Goal: Task Accomplishment & Management: Manage account settings

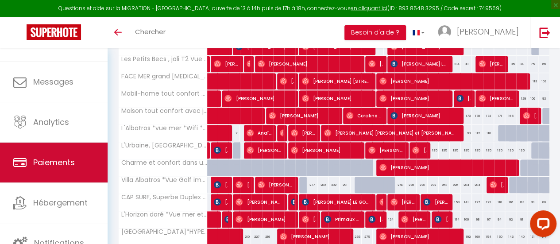
scroll to position [5, 0]
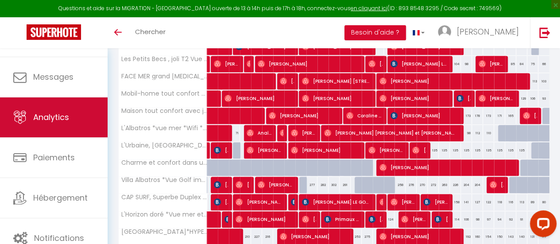
click at [61, 114] on span "Analytics" at bounding box center [51, 117] width 36 height 11
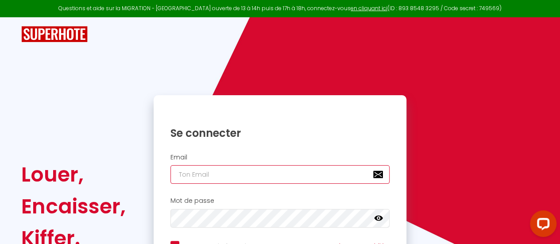
type input "[EMAIL_ADDRESS][DOMAIN_NAME]"
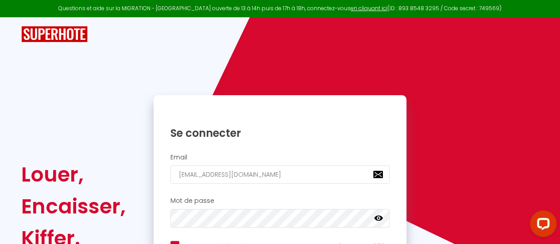
scroll to position [99, 0]
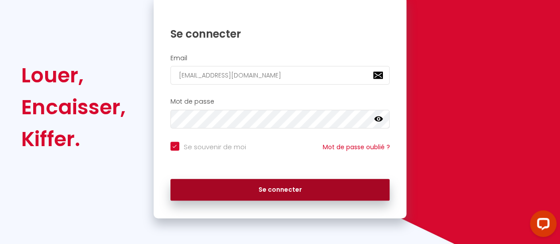
click at [305, 188] on button "Se connecter" at bounding box center [280, 190] width 220 height 22
checkbox input "true"
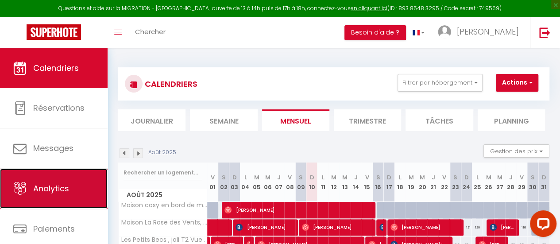
click at [42, 193] on span "Analytics" at bounding box center [51, 188] width 36 height 11
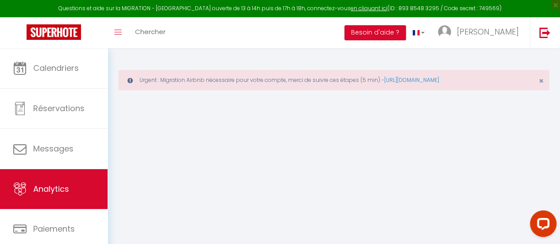
select select "2025"
select select "8"
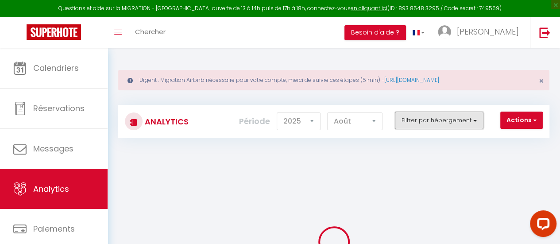
click at [421, 120] on button "Filtrer par hébergement" at bounding box center [439, 121] width 89 height 18
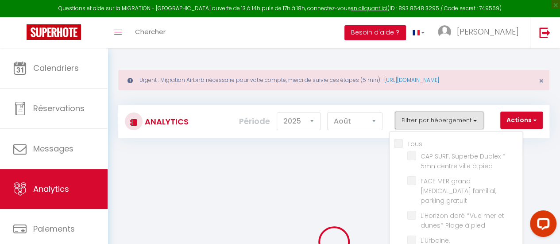
checkbox input "false"
checkbox pied "false"
checkbox gratuit "false"
checkbox pied "false"
checkbox WiFi "false"
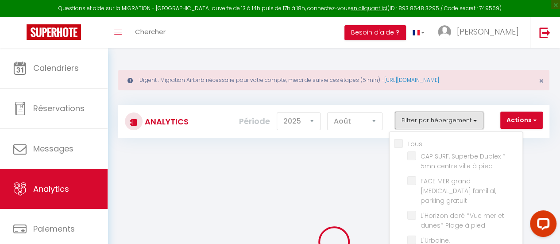
checkbox Parking "false"
checkbox CENTRE\*jardin\*parking\*WIFI "false"
checkbox wifi "false"
checkbox imprenable\*WIFI\*confort "false"
checkbox résidentiel "false"
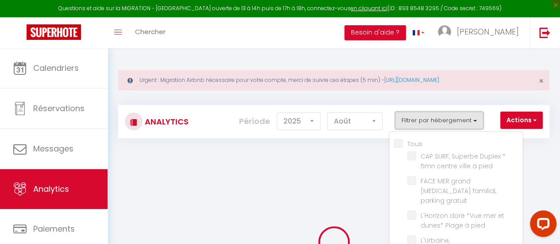
checkbox rénovée "false"
checkbox commerces "false"
checkbox \*Parking "false"
checkbox plage "false"
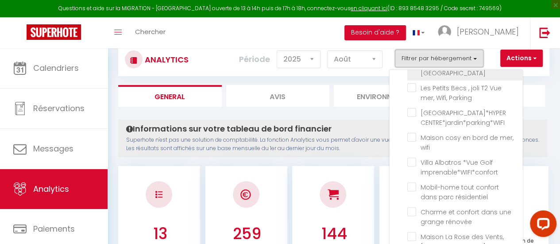
scroll to position [83, 0]
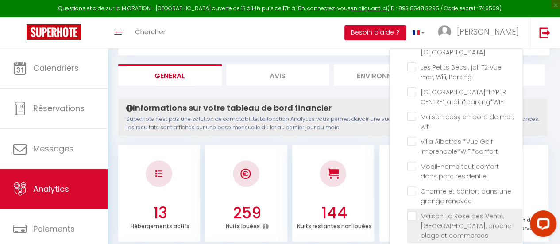
click at [413, 211] on commerces "checkbox" at bounding box center [464, 215] width 115 height 9
checkbox commerces "true"
checkbox pied "false"
checkbox gratuit "false"
checkbox pied "false"
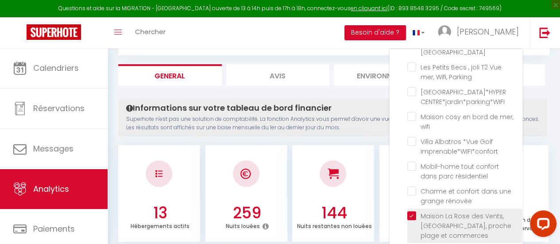
checkbox WiFi "false"
checkbox Parking "false"
checkbox CENTRE\*jardin\*parking\*WIFI "false"
checkbox wifi "false"
checkbox imprenable\*WIFI\*confort "false"
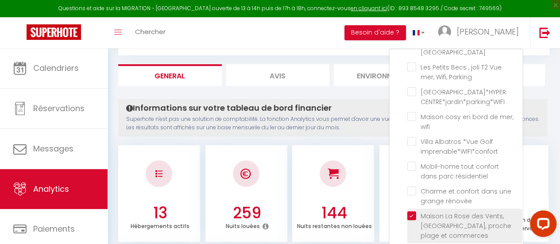
checkbox résidentiel "false"
checkbox rénovée "false"
checkbox \*Parking "false"
checkbox plage "false"
checkbox pied "false"
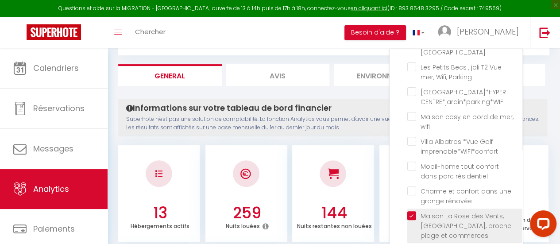
checkbox gratuit "false"
checkbox pied "false"
checkbox WiFi "false"
checkbox Parking "false"
checkbox CENTRE\*jardin\*parking\*WIFI "false"
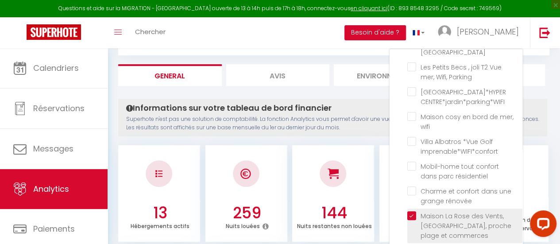
checkbox wifi "false"
checkbox imprenable\*WIFI\*confort "false"
checkbox résidentiel "false"
checkbox rénovée "false"
checkbox \*Parking "false"
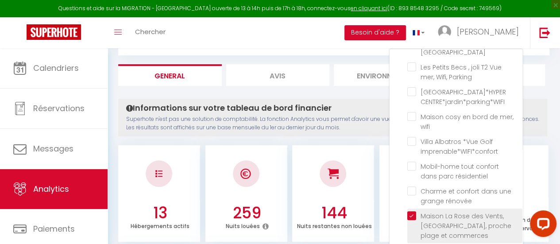
checkbox plage "false"
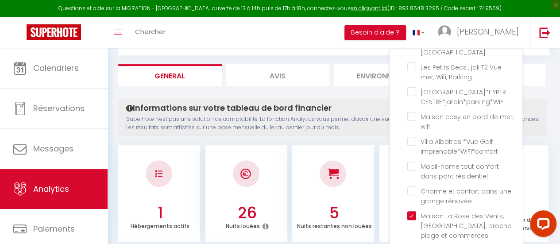
click at [361, 189] on div at bounding box center [333, 173] width 82 height 52
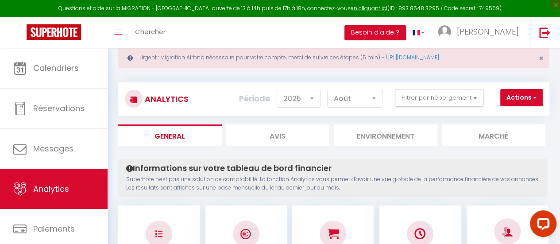
scroll to position [18, 0]
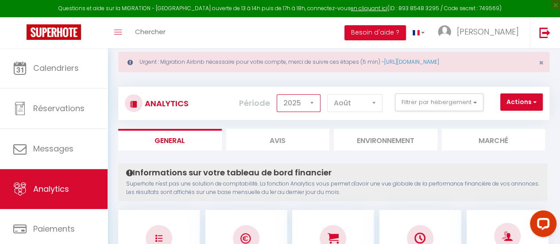
click at [310, 101] on select "2014 2015 2016 2017 2018 2019 2020 2021 2022 2023 2024 2025 2026 2027" at bounding box center [299, 103] width 44 height 18
click at [279, 94] on select "2014 2015 2016 2017 2018 2019 2020 2021 2022 2023 2024 2025 2026 2027" at bounding box center [299, 103] width 44 height 18
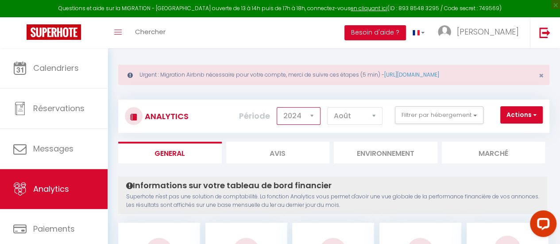
scroll to position [0, 0]
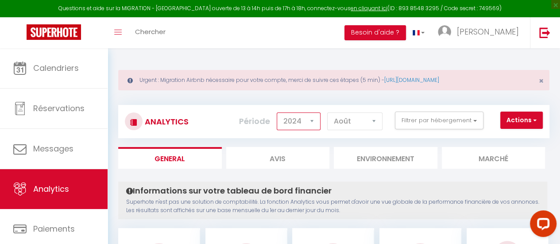
click at [317, 125] on select "2014 2015 2016 2017 2018 2019 2020 2021 2022 2023 2024 2025 2026 2027" at bounding box center [299, 121] width 44 height 18
click at [279, 112] on select "2014 2015 2016 2017 2018 2019 2020 2021 2022 2023 2024 2025 2026 2027" at bounding box center [299, 121] width 44 height 18
click at [313, 121] on select "2014 2015 2016 2017 2018 2019 2020 2021 2022 2023 2024 2025 2026 2027" at bounding box center [299, 121] width 44 height 18
select select "2024"
click at [279, 112] on select "2014 2015 2016 2017 2018 2019 2020 2021 2022 2023 2024 2025 2026 2027" at bounding box center [299, 121] width 44 height 18
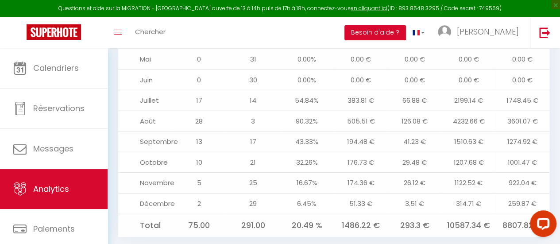
scroll to position [36, 0]
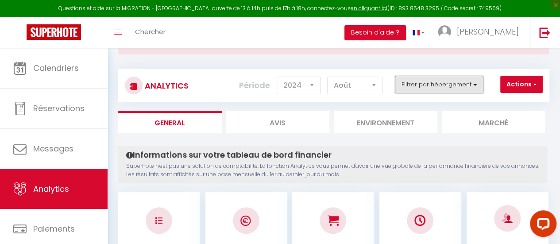
click at [454, 84] on button "Filtrer par hébergement" at bounding box center [439, 85] width 89 height 18
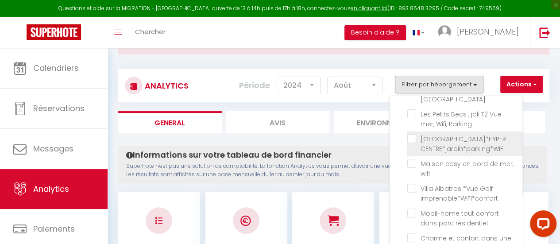
click at [411, 134] on CENTRE\*jardin\*parking\*WIFI "checkbox" at bounding box center [464, 138] width 115 height 9
checkbox CENTRE\*jardin\*parking\*WIFI "true"
checkbox pied "false"
checkbox gratuit "false"
checkbox pied "false"
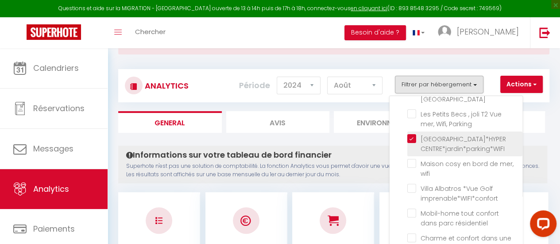
checkbox WiFi "false"
checkbox Parking "false"
checkbox wifi "false"
checkbox imprenable\*WIFI\*confort "false"
checkbox résidentiel "false"
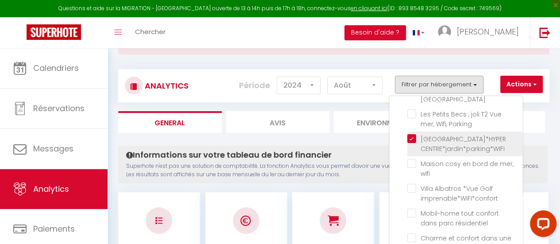
checkbox rénovée "false"
checkbox \*Parking "false"
checkbox plage "false"
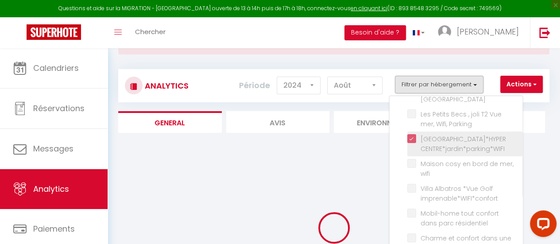
checkbox pied "false"
checkbox gratuit "false"
checkbox pied "false"
checkbox WiFi "false"
checkbox Parking "false"
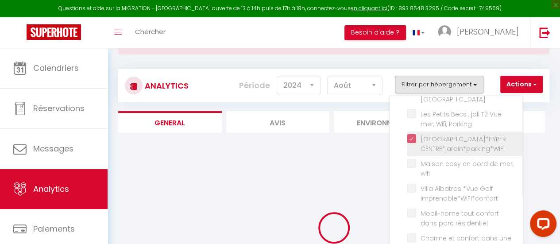
checkbox wifi "false"
checkbox imprenable\*WIFI\*confort "false"
checkbox résidentiel "false"
checkbox rénovée "false"
checkbox \*Parking "false"
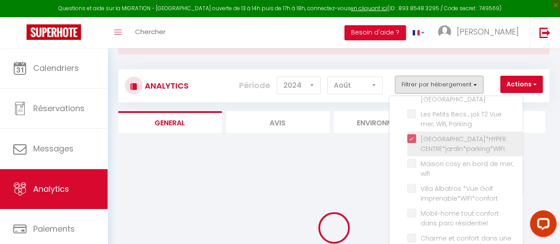
checkbox plage "false"
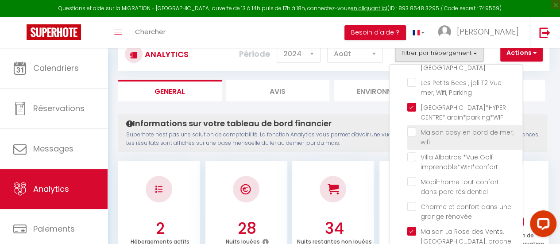
scroll to position [68, 0]
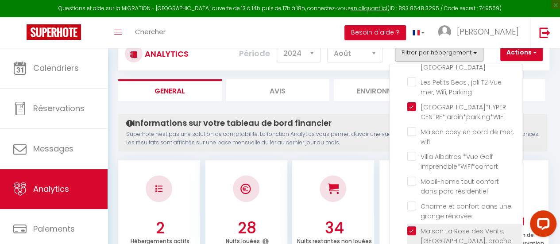
click at [413, 226] on commerces "checkbox" at bounding box center [464, 230] width 115 height 9
checkbox commerces "false"
checkbox pied "false"
checkbox gratuit "false"
checkbox pied "false"
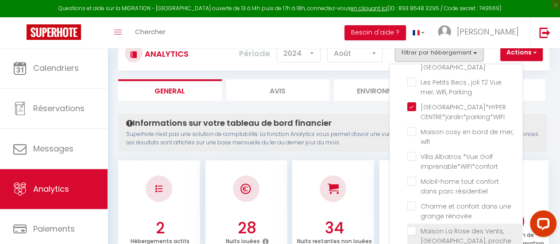
checkbox WiFi "false"
checkbox Parking "false"
checkbox wifi "false"
checkbox imprenable\*WIFI\*confort "false"
checkbox résidentiel "false"
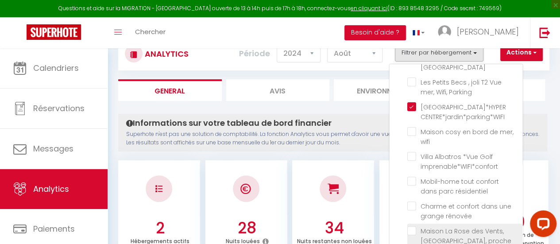
checkbox rénovée "false"
checkbox \*Parking "false"
checkbox plage "false"
checkbox pied "false"
checkbox gratuit "false"
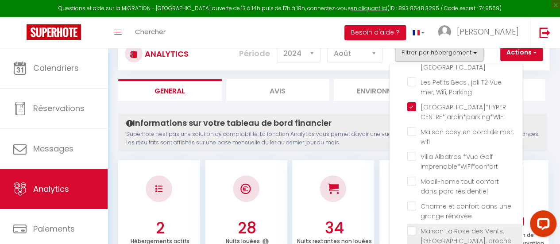
checkbox pied "false"
checkbox WiFi "false"
checkbox Parking "false"
checkbox wifi "false"
checkbox imprenable\*WIFI\*confort "false"
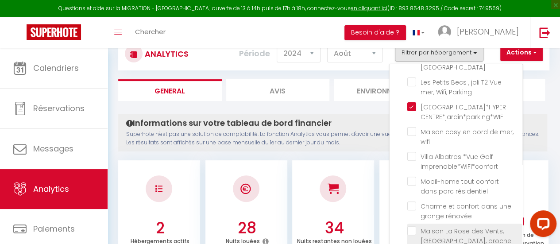
checkbox résidentiel "false"
checkbox rénovée "false"
checkbox \*Parking "false"
checkbox plage "false"
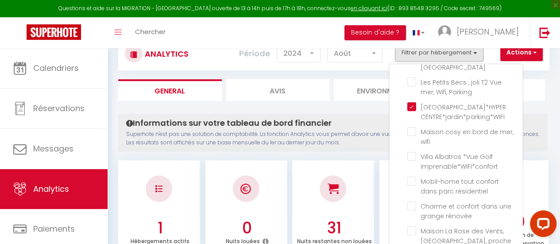
click at [371, 195] on div at bounding box center [333, 188] width 82 height 52
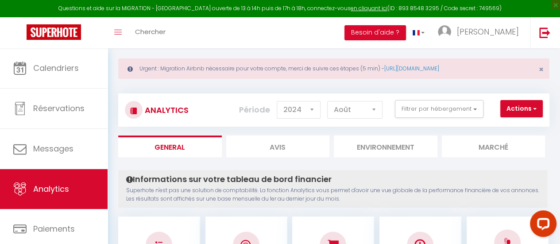
scroll to position [0, 0]
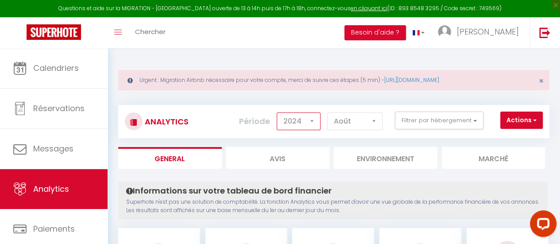
click at [309, 122] on select "2014 2015 2016 2017 2018 2019 2020 2021 2022 2023 2024 2025 2026 2027" at bounding box center [299, 121] width 44 height 18
select select "2025"
click at [279, 112] on select "2014 2015 2016 2017 2018 2019 2020 2021 2022 2023 2024 2025 2026 2027" at bounding box center [299, 121] width 44 height 18
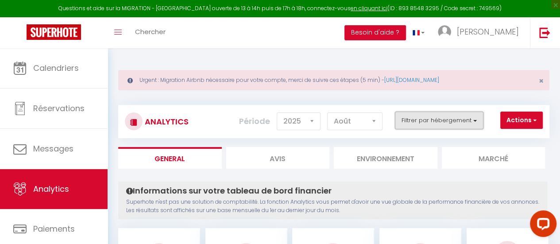
click at [421, 123] on button "Filtrer par hébergement" at bounding box center [439, 121] width 89 height 18
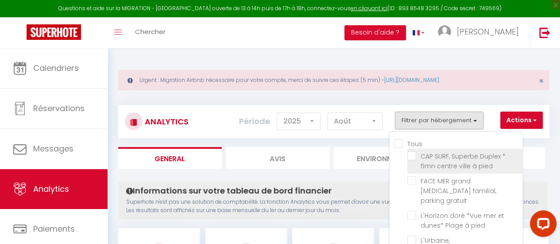
click at [415, 158] on pied "checkbox" at bounding box center [464, 155] width 115 height 9
checkbox pied "true"
checkbox gratuit "false"
checkbox pied "false"
checkbox WiFi "false"
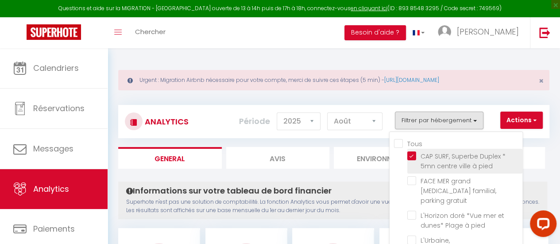
checkbox Parking "false"
checkbox wifi "false"
checkbox imprenable\*WIFI\*confort "false"
checkbox résidentiel "false"
checkbox rénovée "false"
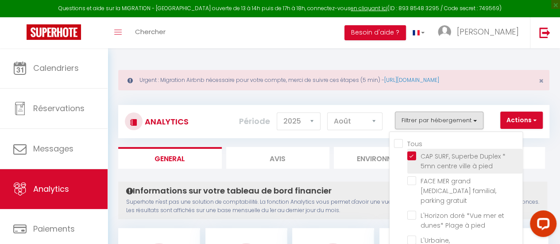
checkbox \*Parking "false"
checkbox plage "false"
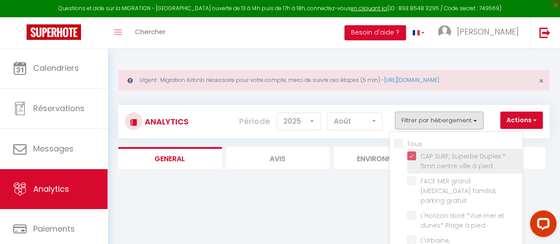
checkbox gratuit "false"
checkbox pied "false"
checkbox WiFi "false"
checkbox Parking "false"
checkbox wifi "false"
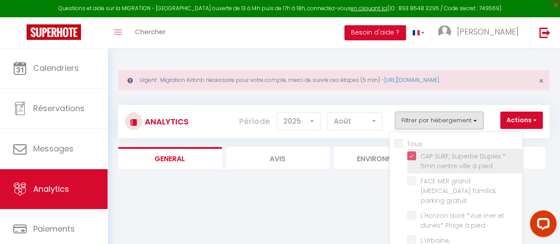
checkbox imprenable\*WIFI\*confort "false"
checkbox résidentiel "false"
checkbox rénovée "false"
checkbox \*Parking "false"
checkbox plage "false"
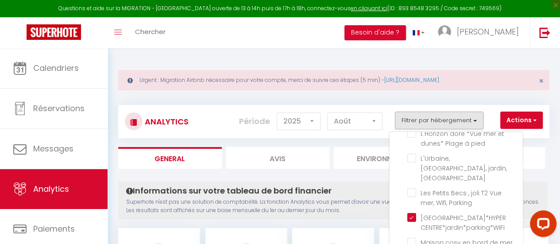
scroll to position [82, 0]
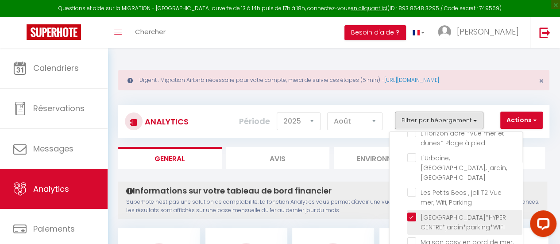
click at [415, 212] on CENTRE\*jardin\*parking\*WIFI "checkbox" at bounding box center [464, 216] width 115 height 9
checkbox CENTRE\*jardin\*parking\*WIFI "false"
checkbox gratuit "false"
checkbox pied "false"
checkbox WiFi "false"
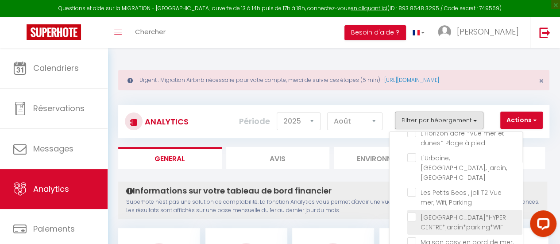
checkbox Parking "false"
checkbox wifi "false"
checkbox imprenable\*WIFI\*confort "false"
checkbox résidentiel "false"
checkbox rénovée "false"
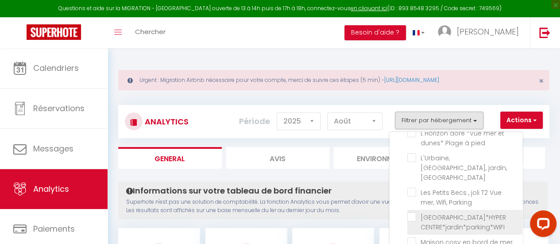
checkbox \*Parking "false"
checkbox plage "false"
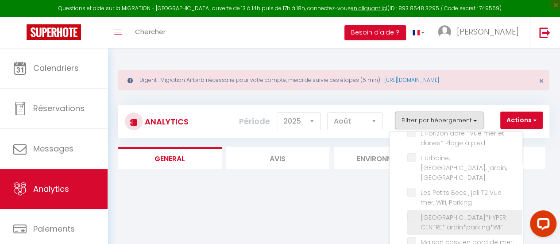
checkbox gratuit "false"
checkbox pied "false"
checkbox WiFi "false"
checkbox Parking "false"
checkbox wifi "false"
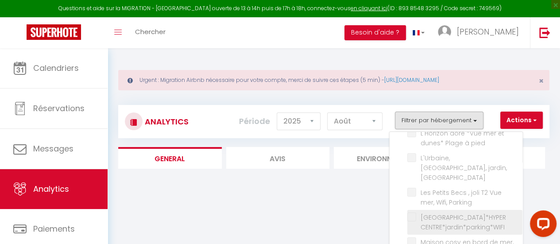
checkbox imprenable\*WIFI\*confort "false"
checkbox résidentiel "false"
checkbox rénovée "false"
checkbox \*Parking "false"
checkbox plage "false"
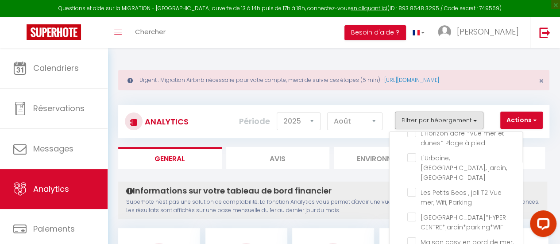
click at [359, 182] on div "Informations sur votre tableau de bord financier Superhote n'est pas une soluti…" at bounding box center [332, 200] width 429 height 38
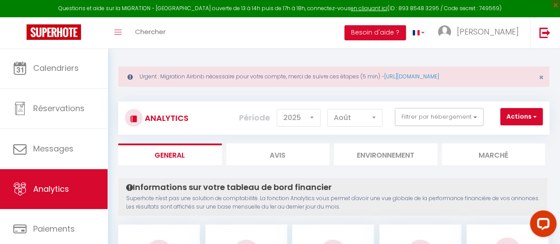
scroll to position [0, 0]
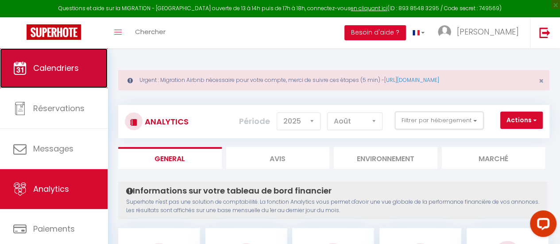
click at [62, 68] on span "Calendriers" at bounding box center [56, 67] width 46 height 11
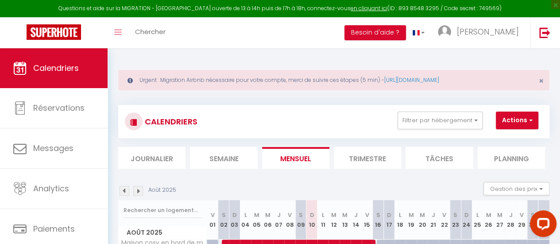
click at [359, 165] on li "Trimestre" at bounding box center [367, 158] width 67 height 22
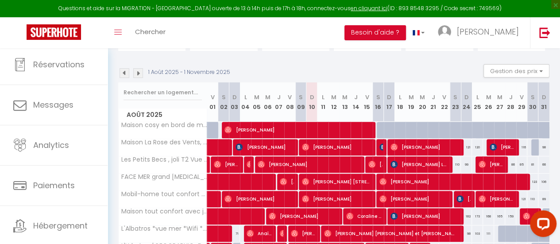
scroll to position [64, 0]
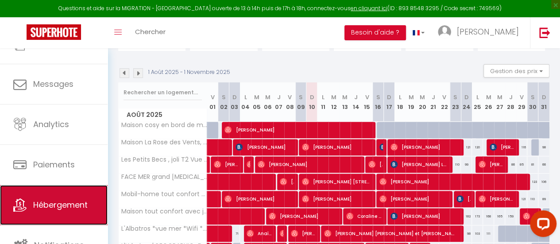
click at [65, 202] on span "Hébergement" at bounding box center [60, 204] width 54 height 11
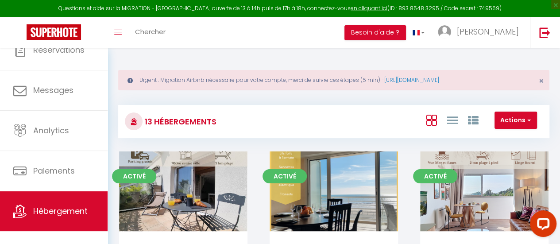
scroll to position [66, 0]
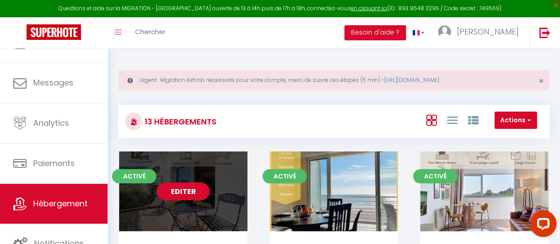
click at [183, 191] on link "Editer" at bounding box center [183, 191] width 53 height 18
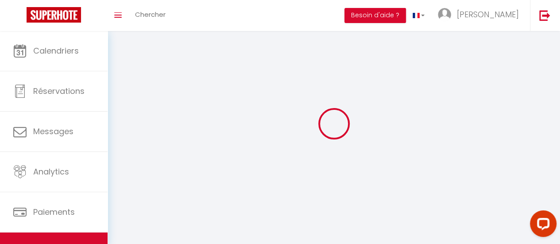
select select "1"
select select
select select "28"
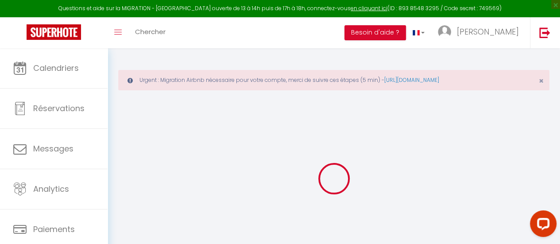
select select
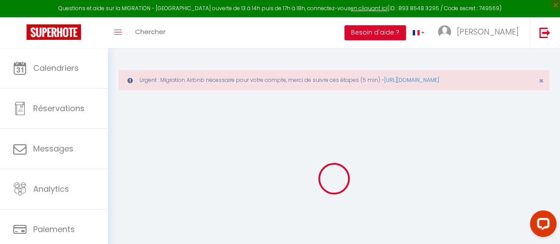
select select
checkbox input "false"
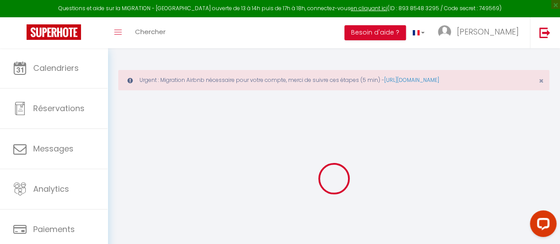
select select
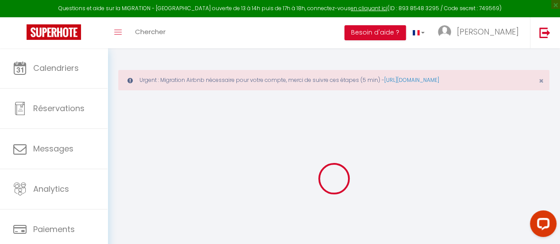
select select
checkbox input "false"
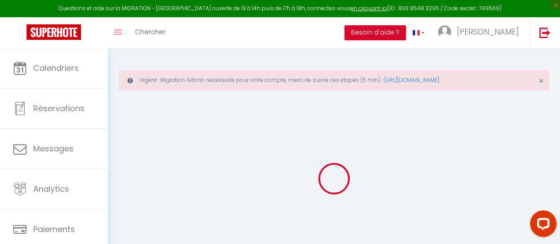
checkbox input "false"
select select
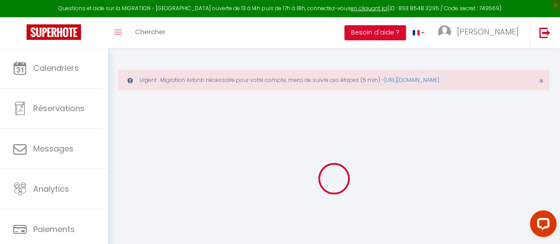
select select
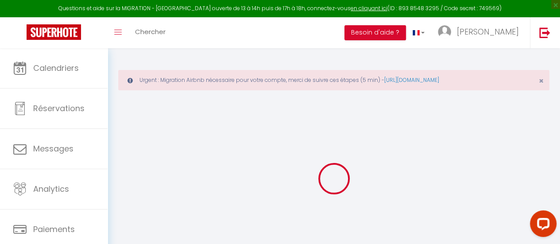
checkbox input "false"
select select
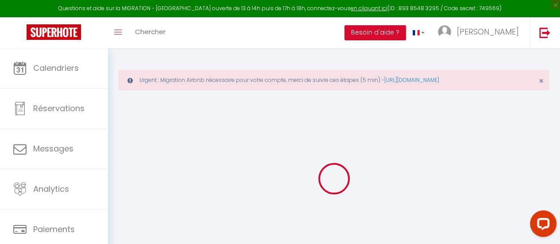
select select
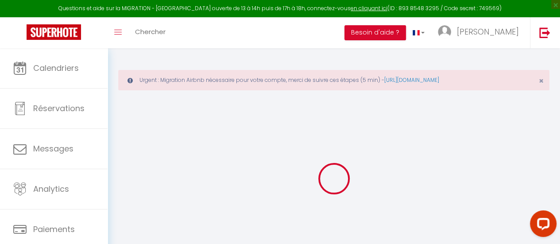
select select
checkbox input "false"
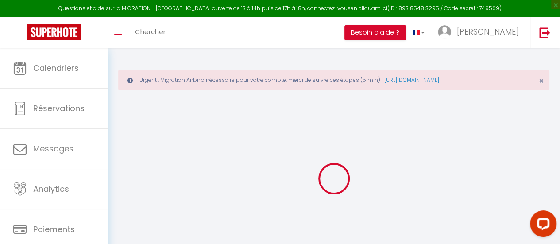
checkbox input "false"
select select
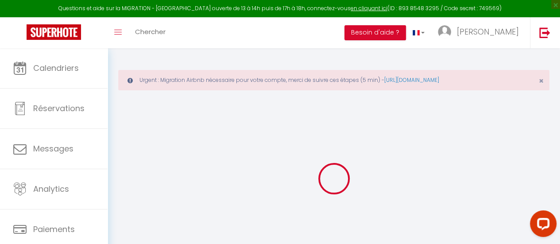
select select
checkbox input "false"
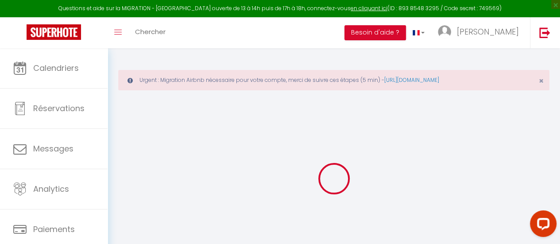
checkbox input "false"
select select
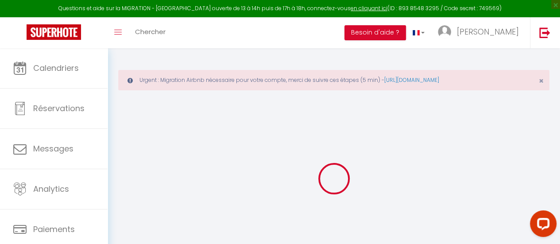
type input "CAP SURF, Superbe Duplex * 5mn centre ville à pied"
type input "Ludovic"
type input "ARNOUX"
type input "7 Avenue des Bruyères"
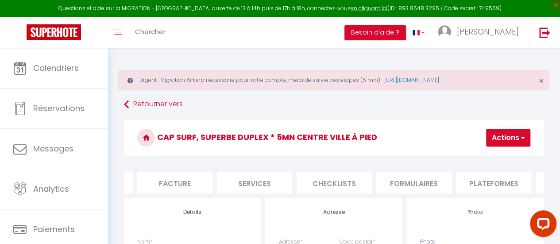
scroll to position [0, 161]
click at [482, 183] on li "Plateformes" at bounding box center [478, 183] width 75 height 22
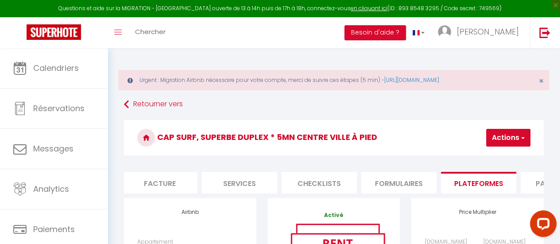
scroll to position [89, 0]
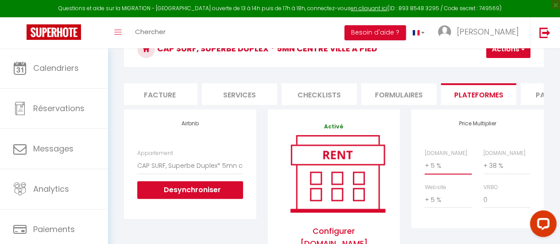
click at [440, 170] on select "0 + 1 % + 2 % + 3 % + 4 % + 5 % + 6 % + 7 % + 8 % + 9 %" at bounding box center [448, 165] width 47 height 17
click at [425, 163] on select "0 + 1 % + 2 % + 3 % + 4 % + 5 % + 6 % + 7 % + 8 % + 9 %" at bounding box center [448, 165] width 47 height 17
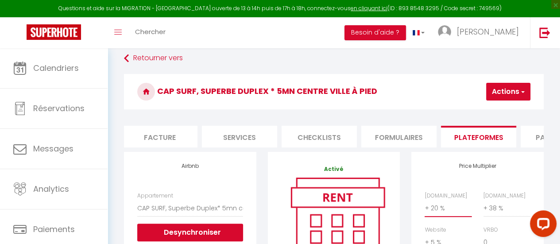
scroll to position [0, 0]
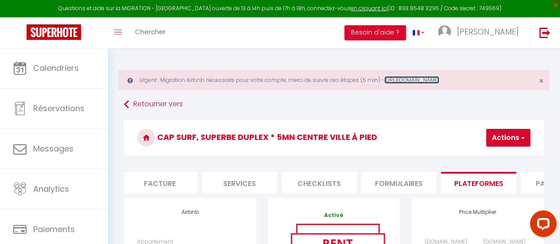
click at [439, 78] on link "https://superhote.com/migration-airbnb" at bounding box center [411, 80] width 55 height 8
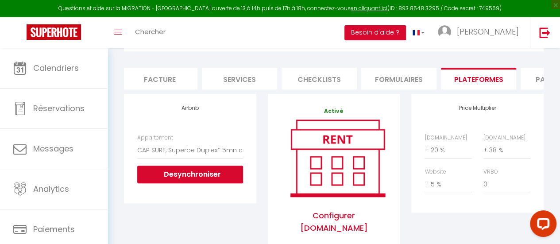
scroll to position [133, 0]
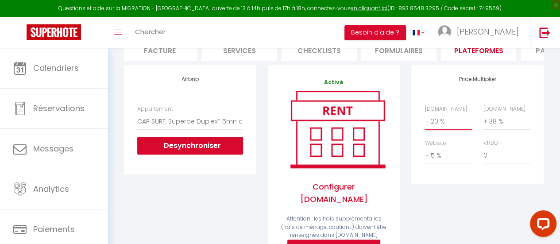
click at [440, 127] on select "0 + 1 % + 2 % + 3 % + 4 % + 5 % + 6 % + 7 % + 8 % + 9 %" at bounding box center [448, 121] width 47 height 17
click at [425, 119] on select "0 + 1 % + 2 % + 3 % + 4 % + 5 % + 6 % + 7 % + 8 % + 9 %" at bounding box center [448, 121] width 47 height 17
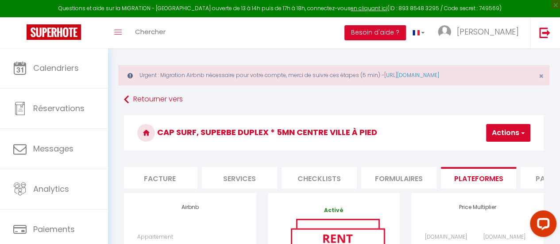
scroll to position [0, 0]
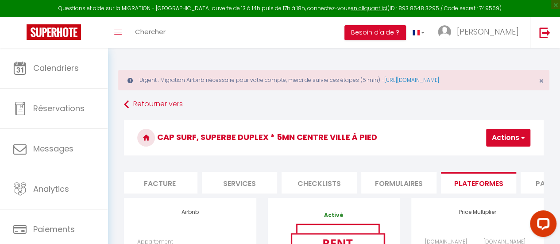
click at [515, 133] on button "Actions" at bounding box center [508, 138] width 44 height 18
click at [488, 155] on link "Enregistrer" at bounding box center [495, 157] width 70 height 12
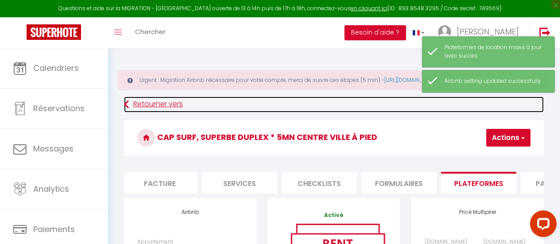
click at [143, 104] on link "Retourner vers" at bounding box center [334, 104] width 420 height 16
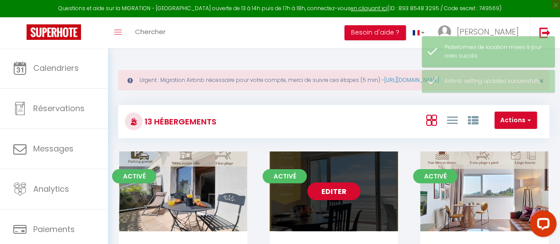
click at [341, 193] on link "Editer" at bounding box center [333, 191] width 53 height 18
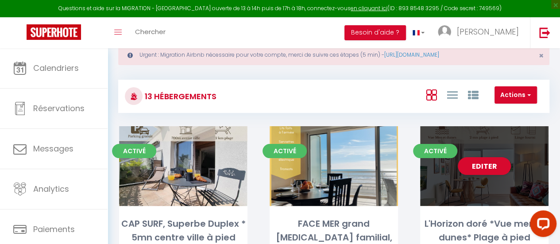
scroll to position [44, 0]
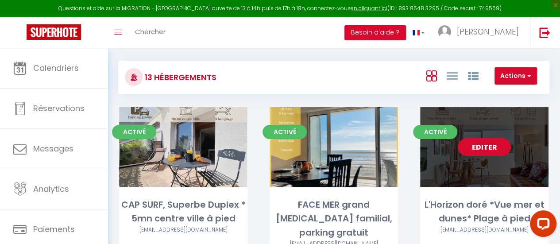
click at [483, 145] on link "Editer" at bounding box center [484, 147] width 53 height 18
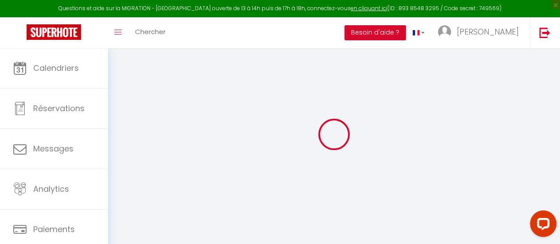
scroll to position [48, 0]
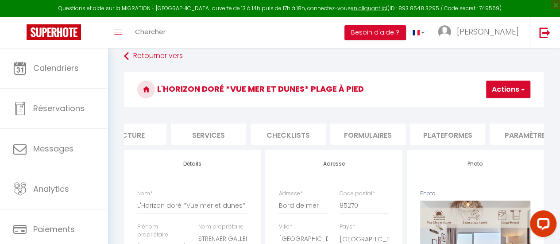
scroll to position [0, 212]
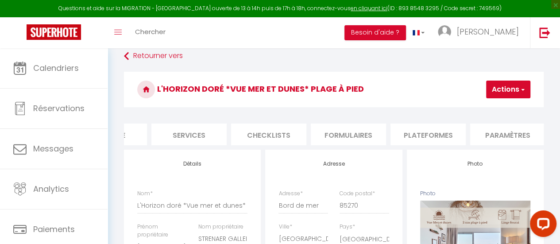
click at [429, 132] on li "Plateformes" at bounding box center [427, 134] width 75 height 22
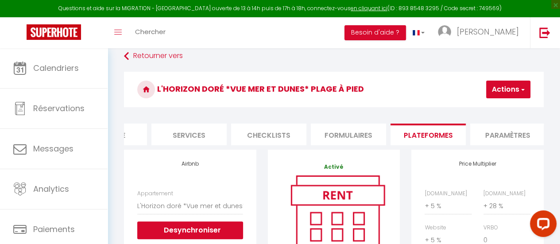
scroll to position [93, 0]
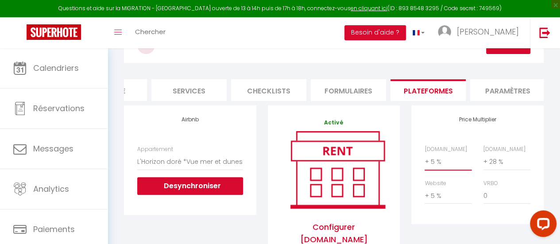
click at [440, 170] on select "0 + 1 % + 2 % + 3 % + 4 % + 5 % + 6 % + 7 % + 8 % + 9 %" at bounding box center [448, 161] width 47 height 17
click at [425, 159] on select "0 + 1 % + 2 % + 3 % + 4 % + 5 % + 6 % + 7 % + 8 % + 9 %" at bounding box center [448, 161] width 47 height 17
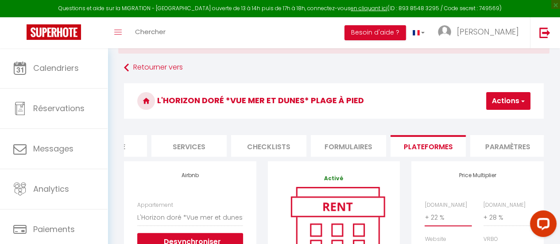
scroll to position [0, 0]
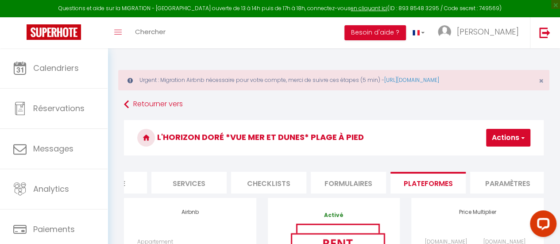
click at [507, 136] on button "Actions" at bounding box center [508, 138] width 44 height 18
click at [485, 157] on link "Enregistrer" at bounding box center [495, 157] width 70 height 12
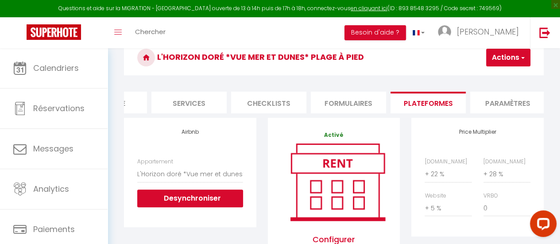
scroll to position [89, 0]
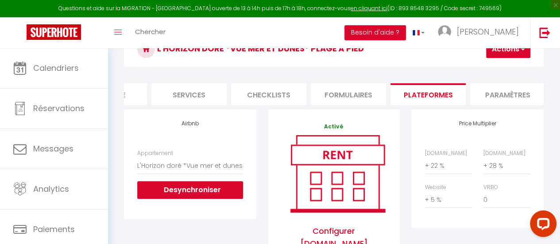
click at [516, 56] on button "Actions" at bounding box center [508, 49] width 44 height 18
click at [493, 68] on link "Enregistrer" at bounding box center [495, 69] width 70 height 12
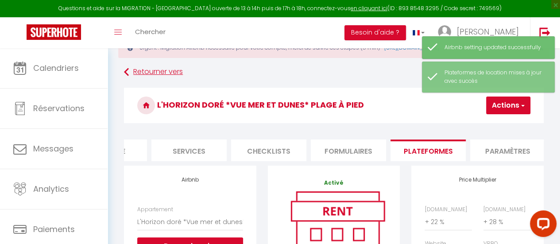
scroll to position [0, 0]
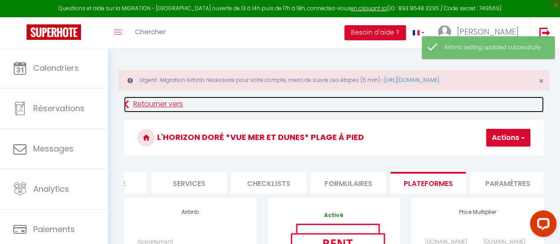
click at [140, 104] on link "Retourner vers" at bounding box center [334, 104] width 420 height 16
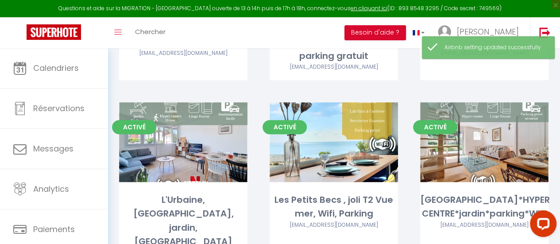
scroll to position [221, 0]
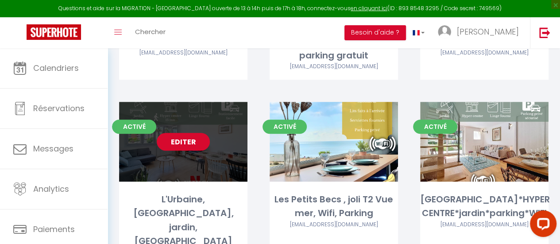
click at [184, 133] on link "Editer" at bounding box center [183, 142] width 53 height 18
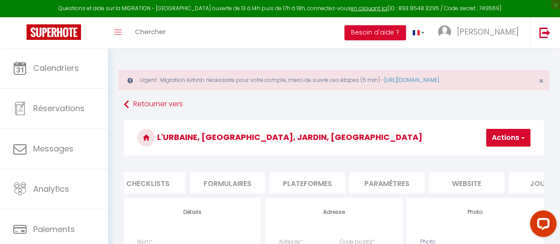
scroll to position [0, 334]
click at [324, 180] on li "Plateformes" at bounding box center [305, 183] width 75 height 22
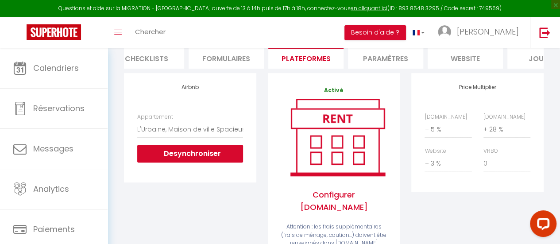
scroll to position [133, 0]
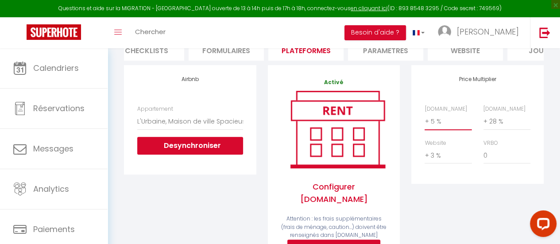
click at [433, 128] on select "0 + 1 % + 2 % + 3 % + 4 % + 5 % + 6 % + 7 % + 8 % + 9 %" at bounding box center [448, 121] width 47 height 17
click at [425, 119] on select "0 + 1 % + 2 % + 3 % + 4 % + 5 % + 6 % + 7 % + 8 % + 9 %" at bounding box center [448, 121] width 47 height 17
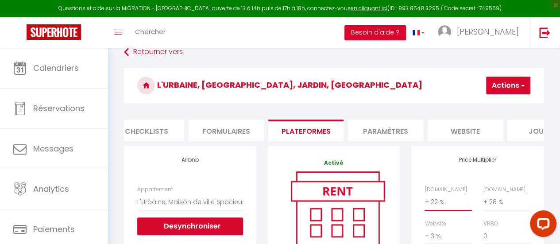
scroll to position [0, 0]
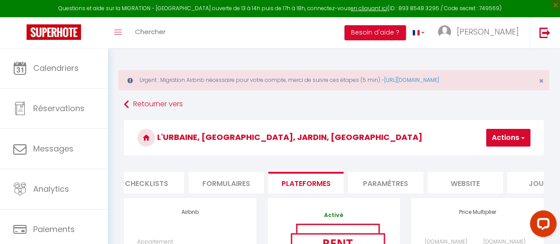
click at [508, 137] on button "Actions" at bounding box center [508, 138] width 44 height 18
click at [493, 154] on link "Enregistrer" at bounding box center [495, 157] width 70 height 12
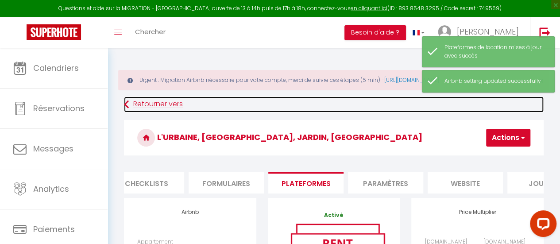
click at [157, 104] on link "Retourner vers" at bounding box center [334, 104] width 420 height 16
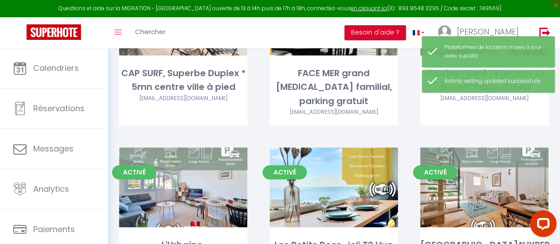
scroll to position [177, 0]
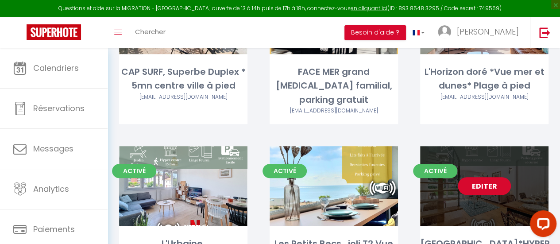
click at [482, 177] on link "Editer" at bounding box center [484, 186] width 53 height 18
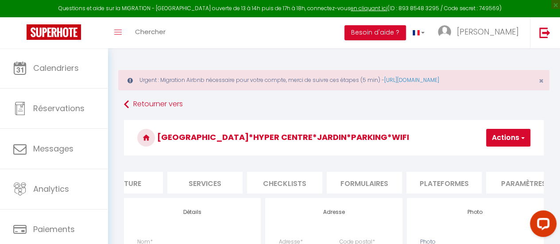
scroll to position [0, 205]
click at [436, 181] on li "Plateformes" at bounding box center [434, 183] width 75 height 22
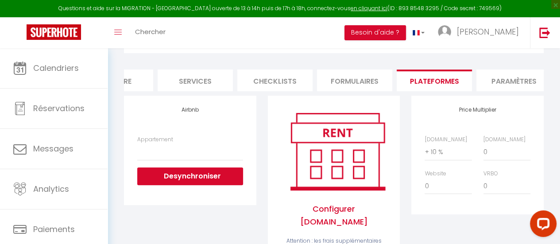
scroll to position [89, 0]
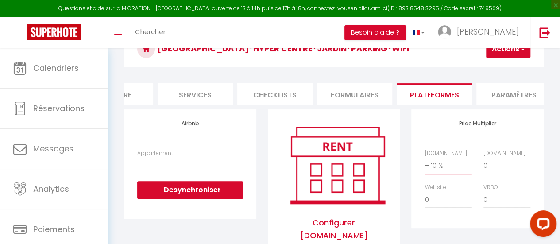
click at [439, 174] on select "0 + 1 % + 2 % + 3 % + 4 % + 5 % + 6 % + 7 % + 8 % + 9 %" at bounding box center [448, 165] width 47 height 17
click at [425, 163] on select "0 + 1 % + 2 % + 3 % + 4 % + 5 % + 6 % + 7 % + 8 % + 9 %" at bounding box center [448, 165] width 47 height 17
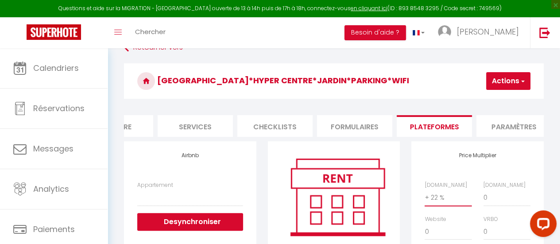
scroll to position [0, 0]
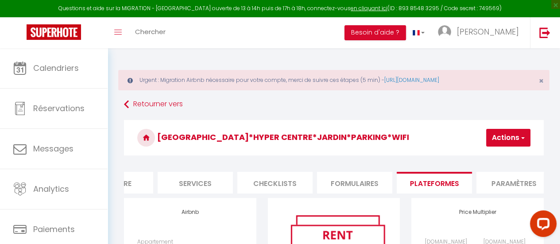
click at [509, 137] on button "Actions" at bounding box center [508, 138] width 44 height 18
click at [490, 157] on link "Enregistrer" at bounding box center [495, 157] width 70 height 12
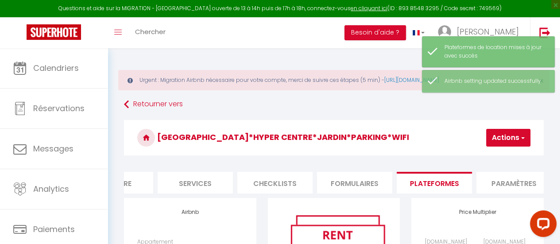
click at [506, 137] on button "Actions" at bounding box center [508, 138] width 44 height 18
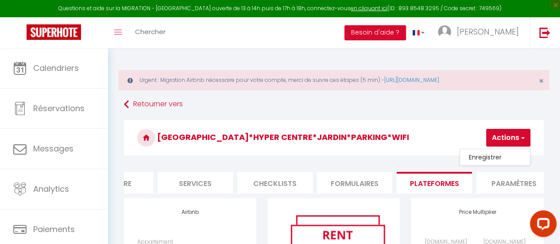
click at [502, 140] on button "Actions" at bounding box center [508, 138] width 44 height 18
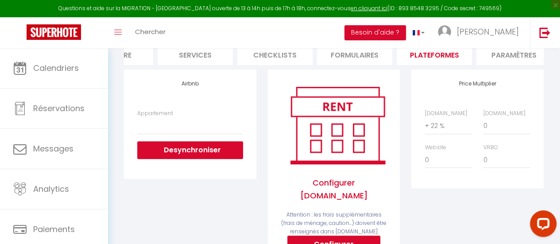
scroll to position [133, 0]
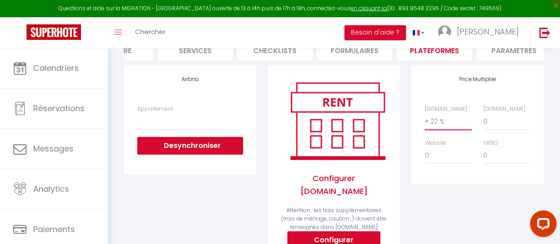
click at [434, 127] on select "0 + 1 % + 2 % + 3 % + 4 % + 5 % + 6 % + 7 % + 8 % + 9 %" at bounding box center [448, 121] width 47 height 17
click at [425, 119] on select "0 + 1 % + 2 % + 3 % + 4 % + 5 % + 6 % + 7 % + 8 % + 9 %" at bounding box center [448, 121] width 47 height 17
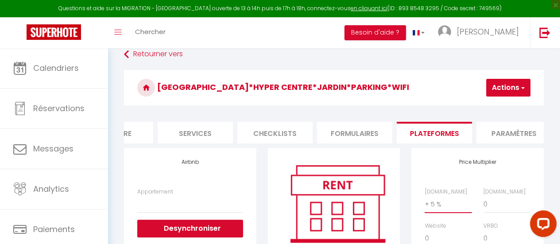
scroll to position [0, 0]
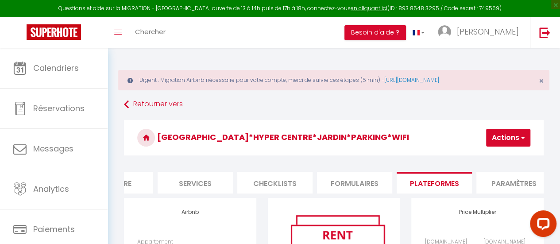
click at [508, 134] on button "Actions" at bounding box center [508, 138] width 44 height 18
click at [481, 157] on link "Enregistrer" at bounding box center [495, 157] width 70 height 12
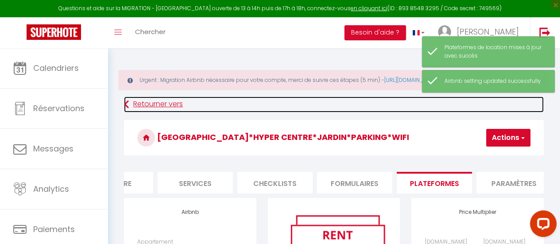
click at [127, 105] on icon at bounding box center [126, 104] width 5 height 16
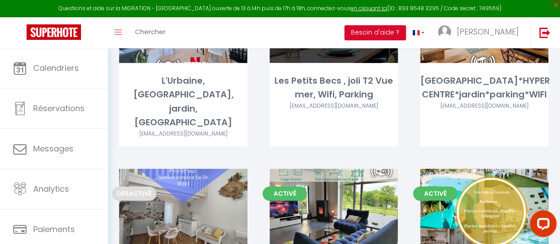
scroll to position [354, 0]
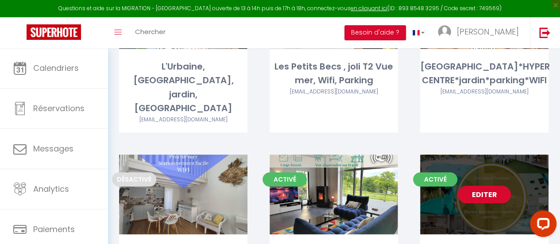
drag, startPoint x: 458, startPoint y: 139, endPoint x: 478, endPoint y: 166, distance: 34.2
click at [460, 154] on div "Editer" at bounding box center [484, 194] width 128 height 80
click at [485, 185] on link "Editer" at bounding box center [484, 194] width 53 height 18
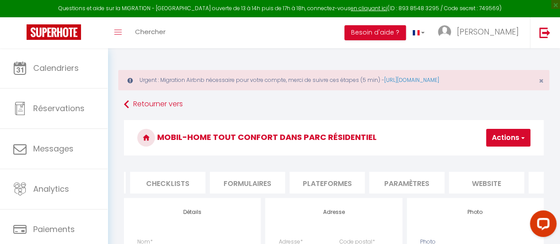
scroll to position [0, 313]
click at [317, 186] on li "Plateformes" at bounding box center [326, 183] width 75 height 22
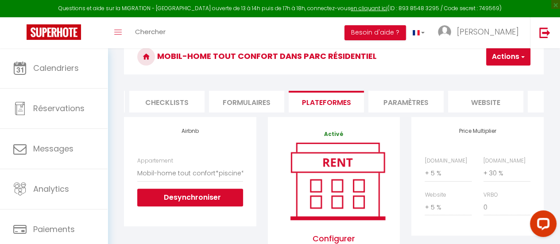
scroll to position [89, 0]
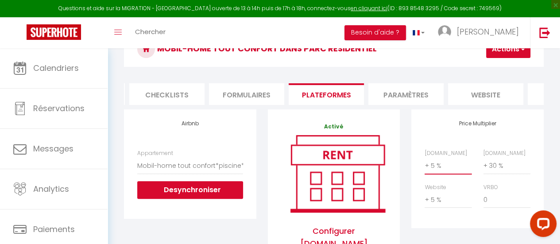
click at [444, 170] on select "0 + 1 % + 2 % + 3 % + 4 % + 5 % + 6 % + 7 % + 8 % + 9 %" at bounding box center [448, 165] width 47 height 17
click at [425, 163] on select "0 + 1 % + 2 % + 3 % + 4 % + 5 % + 6 % + 7 % + 8 % + 9 %" at bounding box center [448, 165] width 47 height 17
click at [498, 50] on button "Actions" at bounding box center [508, 49] width 44 height 18
click at [496, 67] on link "Enregistrer" at bounding box center [495, 69] width 70 height 12
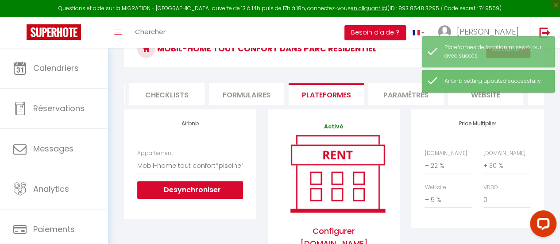
scroll to position [0, 0]
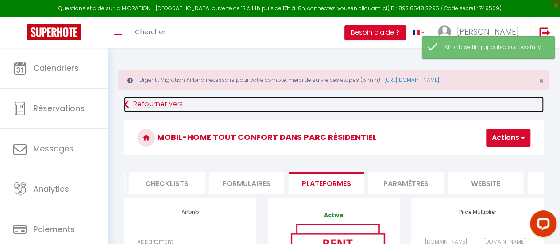
click at [139, 103] on link "Retourner vers" at bounding box center [334, 104] width 420 height 16
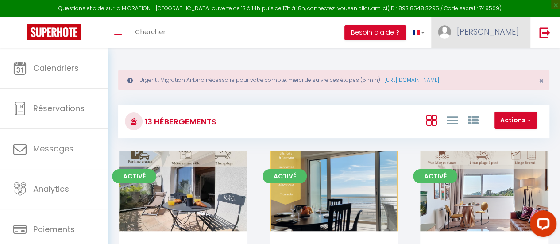
click at [499, 33] on span "[PERSON_NAME]" at bounding box center [488, 31] width 62 height 11
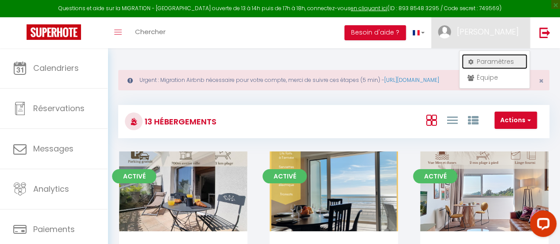
click at [490, 58] on link "Paramètres" at bounding box center [495, 61] width 66 height 15
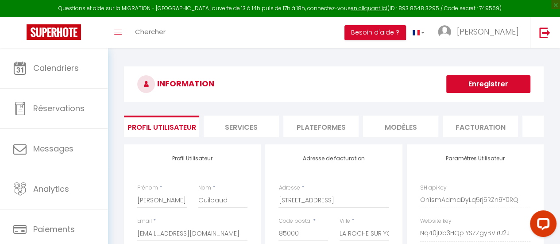
click at [303, 124] on li "Plateformes" at bounding box center [320, 127] width 75 height 22
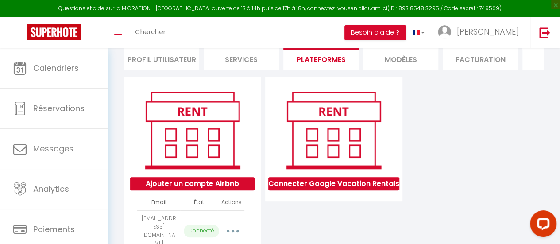
scroll to position [89, 0]
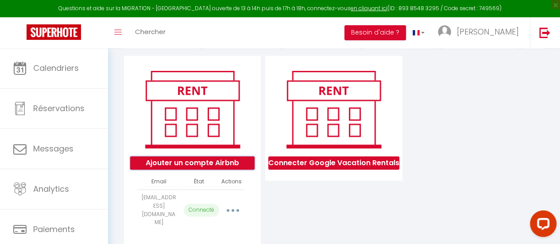
click at [209, 167] on button "Ajouter un compte Airbnb" at bounding box center [192, 162] width 124 height 13
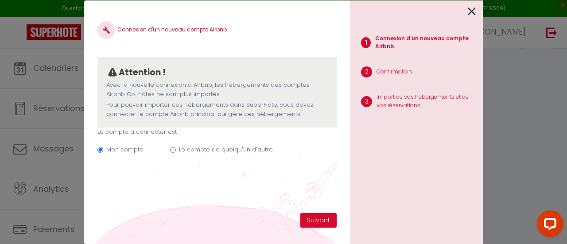
click at [170, 153] on div "Mon compte Le compte de quelqu'un d'autre" at bounding box center [216, 151] width 239 height 30
click at [171, 152] on input "Le compte de quelqu'un d'autre" at bounding box center [173, 150] width 6 height 6
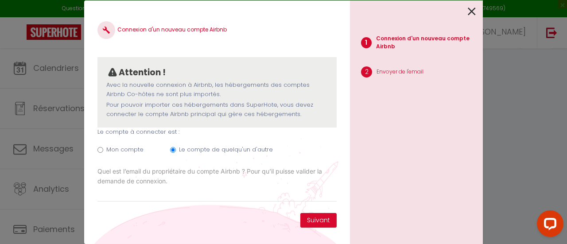
click at [157, 207] on div "Connexion d'un nouveau compte Airbnb Attention ! Avec la nouvelle connexion à A…" at bounding box center [216, 113] width 239 height 199
click at [132, 177] on label "Quel est l’email du propriétaire du compte Airbnb ? Pour qu’il puisse valider l…" at bounding box center [216, 175] width 239 height 19
click at [0, 0] on input "Email connexion Airbnb" at bounding box center [0, 0] width 0 height 0
click at [129, 197] on input "Email connexion Airbnb" at bounding box center [216, 194] width 239 height 16
paste input "[EMAIL_ADDRESS][DOMAIN_NAME]"
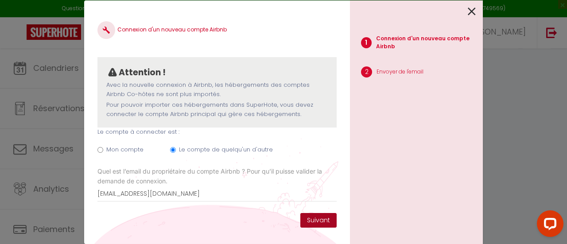
click at [321, 221] on button "Suivant" at bounding box center [318, 220] width 36 height 15
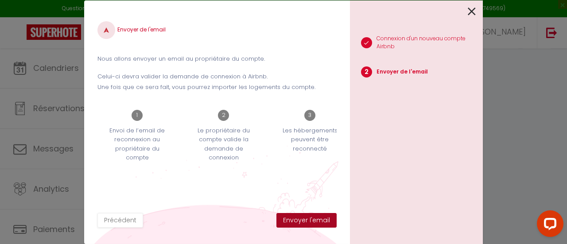
click at [313, 220] on button "Envoyer l'email" at bounding box center [306, 220] width 60 height 15
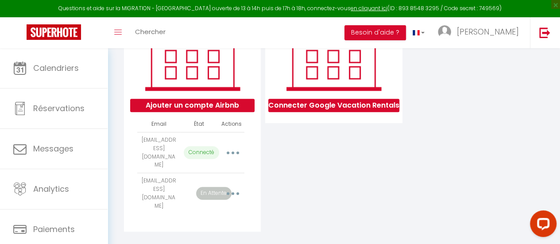
scroll to position [156, 0]
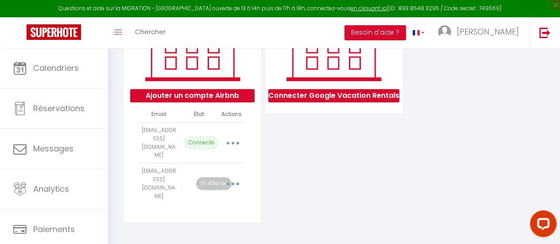
click at [236, 185] on button "button" at bounding box center [232, 183] width 23 height 17
click at [235, 186] on button "button" at bounding box center [232, 183] width 23 height 17
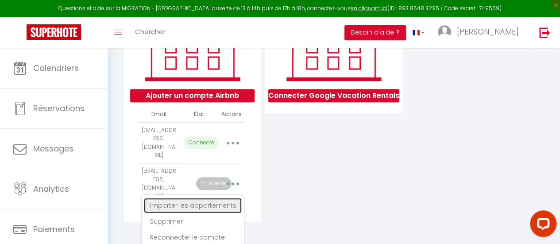
click at [222, 206] on link "Importer les appartements" at bounding box center [193, 205] width 98 height 15
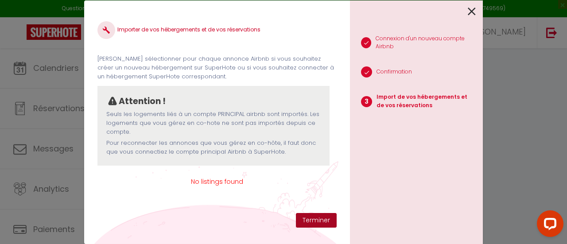
click at [332, 225] on button "Terminer" at bounding box center [316, 220] width 41 height 15
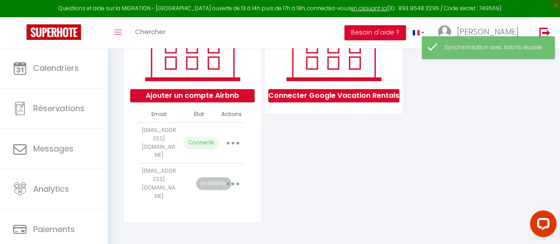
click at [233, 185] on icon "button" at bounding box center [233, 183] width 3 height 3
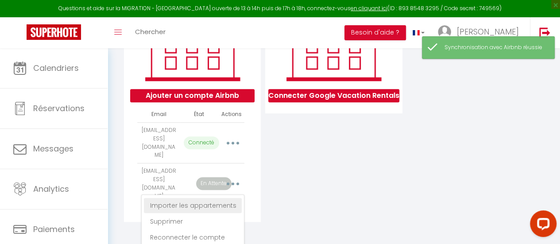
scroll to position [162, 0]
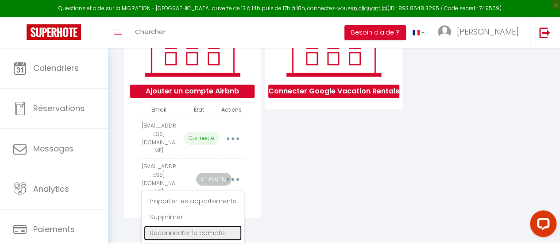
click at [217, 230] on link "Reconnecter le compte" at bounding box center [193, 232] width 98 height 15
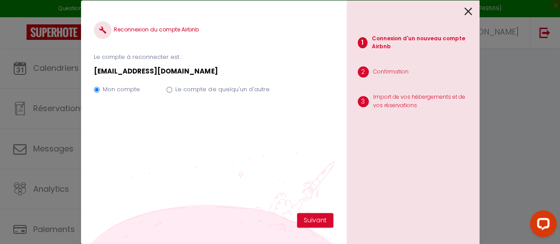
scroll to position [156, 0]
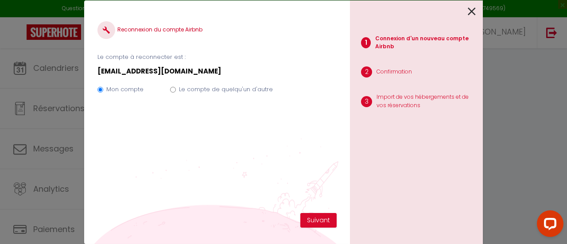
click at [174, 93] on div "Mon compte Le compte de quelqu'un d'autre" at bounding box center [216, 91] width 239 height 30
click at [174, 89] on input "Le compte de quelqu'un d'autre" at bounding box center [173, 90] width 6 height 6
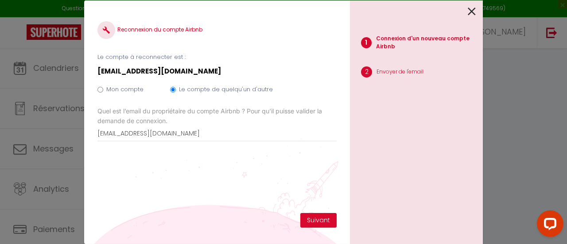
click at [473, 12] on icon at bounding box center [471, 11] width 8 height 13
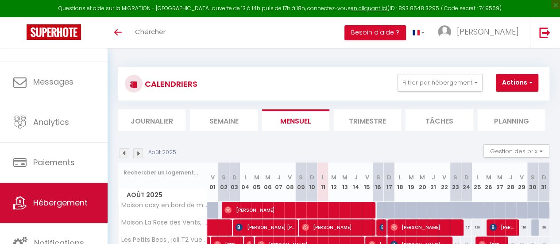
click at [54, 204] on span "Hébergement" at bounding box center [60, 202] width 54 height 11
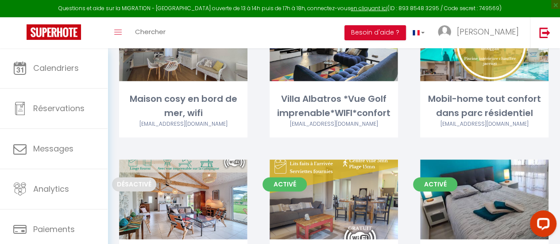
scroll to position [531, 0]
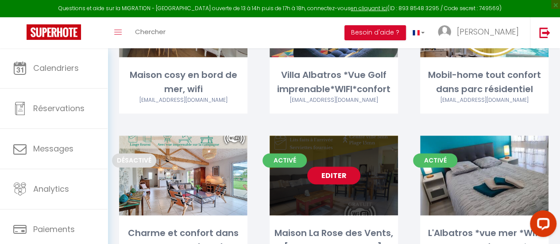
click at [352, 166] on link "Editer" at bounding box center [333, 175] width 53 height 18
select select "3"
select select "2"
select select "1"
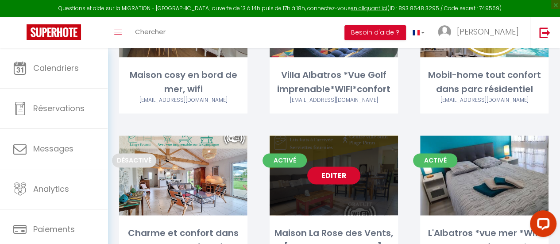
select select
select select "28"
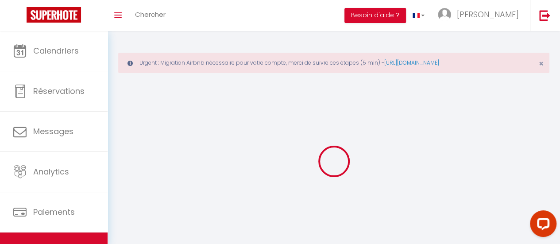
select select
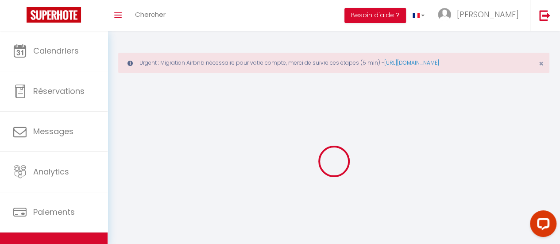
select select
checkbox input "false"
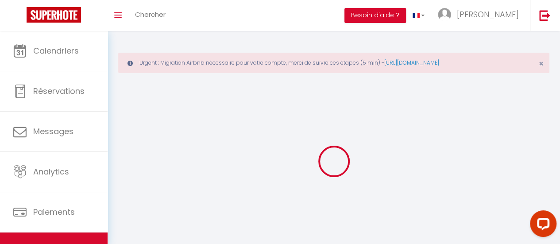
select select
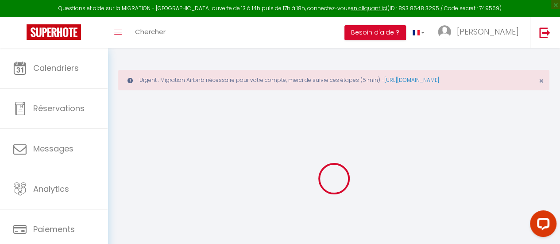
select select
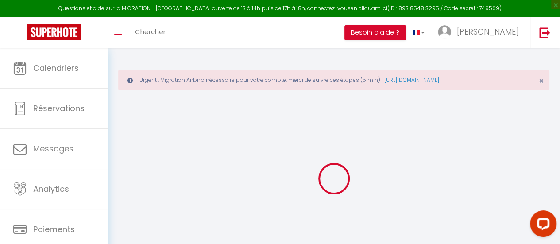
select select
checkbox input "false"
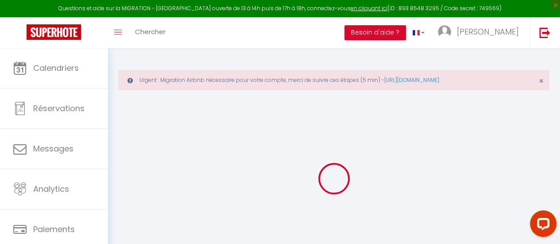
select select
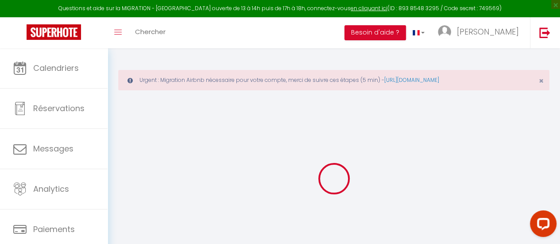
select select
checkbox input "false"
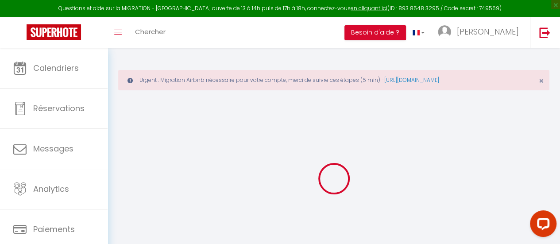
checkbox input "false"
select select
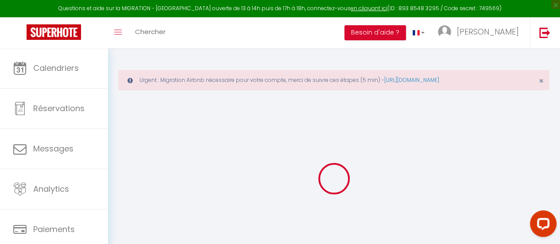
select select
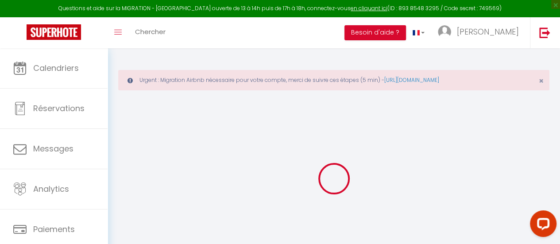
checkbox input "false"
select select
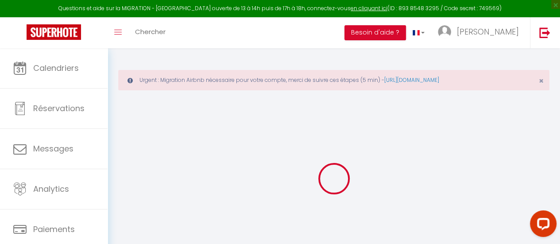
select select
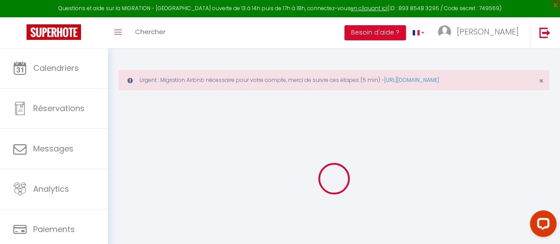
select select
checkbox input "false"
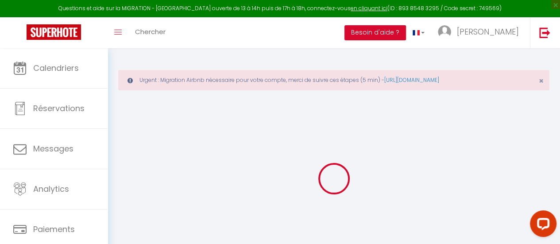
checkbox input "false"
select select
type input "Maison La Rose des Vents, WIFI, proche plage et commerces"
type input "Alexandra"
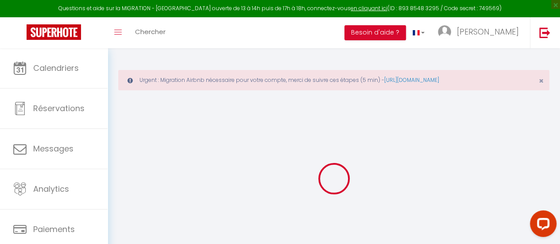
type input "Sellier"
type input "78 Chemin Café Lotissement Café Vanille"
type input "97419"
type input "La Possession"
select select "houses"
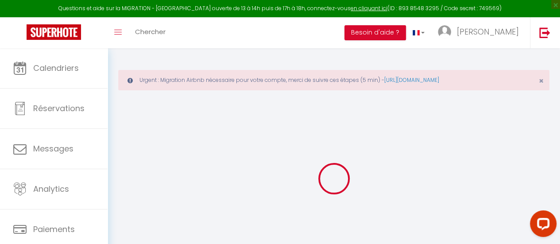
select select "6"
select select "2"
type input "50"
type input "75"
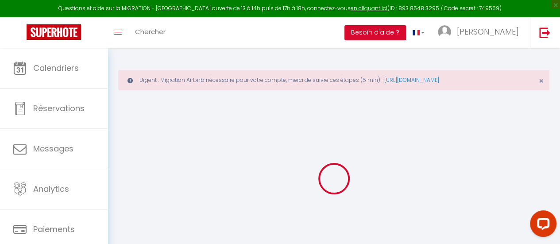
type input "3.3"
type input "4.4"
type input "300"
select select
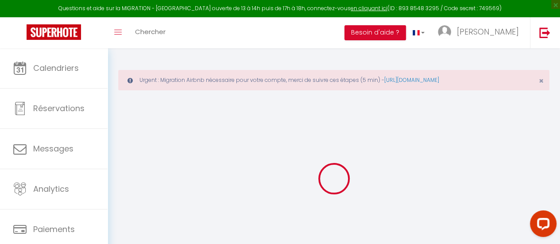
select select
type input "Bord de mer"
type input "85470"
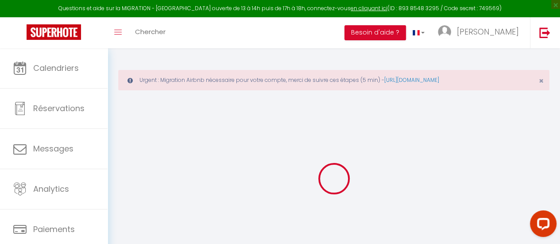
type input "Brem-sur-Mer"
type input "[EMAIL_ADDRESS][DOMAIN_NAME]"
select select "9089"
checkbox input "false"
checkbox input "true"
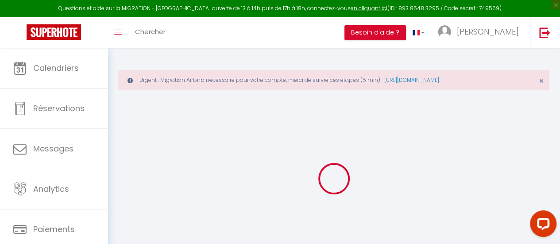
checkbox input "true"
checkbox input "false"
radio input "true"
type input "24"
type input "75"
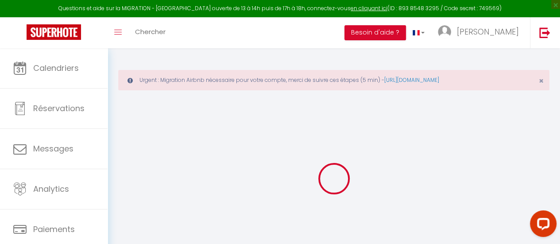
type input "0"
select select
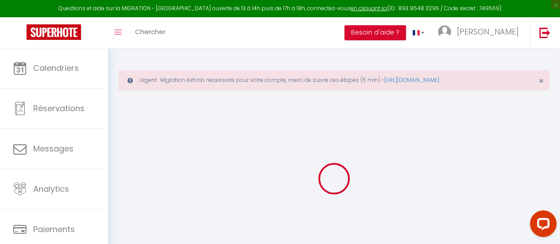
select select
checkbox input "false"
checkbox input "true"
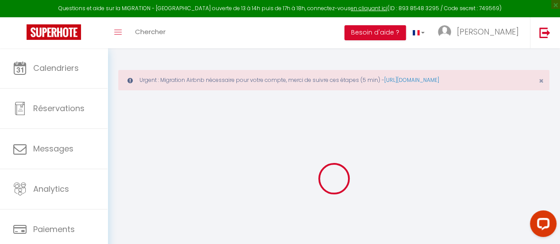
checkbox input "true"
checkbox input "false"
select select
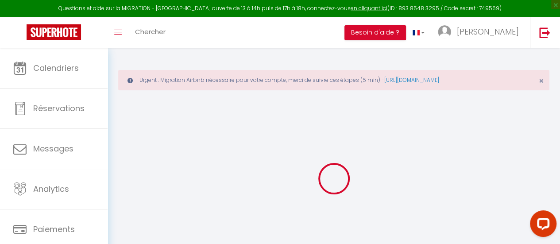
select select
checkbox input "false"
checkbox input "true"
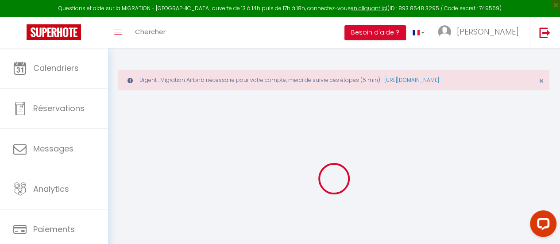
checkbox input "false"
checkbox input "true"
checkbox input "false"
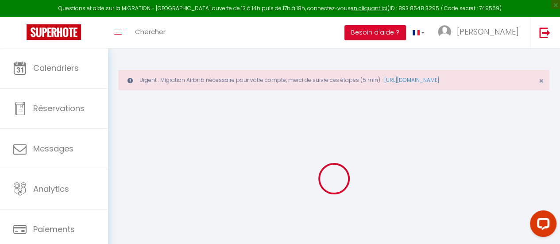
select select "+ 5 %"
select select "+ 35 %"
select select "+ 5 %"
select select
checkbox input "false"
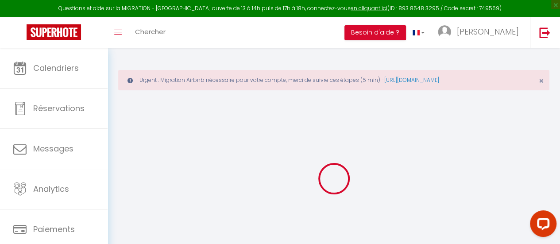
checkbox input "true"
checkbox input "false"
select select "10728-1185343709479899243"
select select "365"
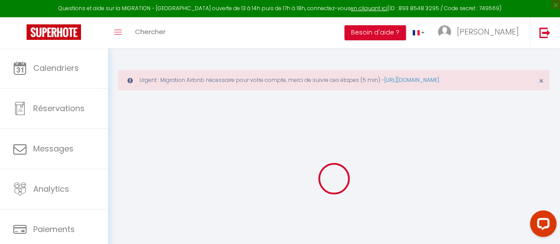
select select "well_reviewed_guests"
select select "EUR"
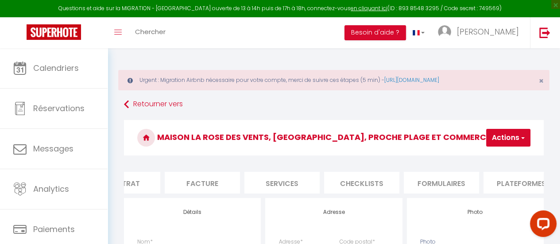
scroll to position [0, 125]
click at [525, 181] on li "Plateformes" at bounding box center [514, 183] width 75 height 22
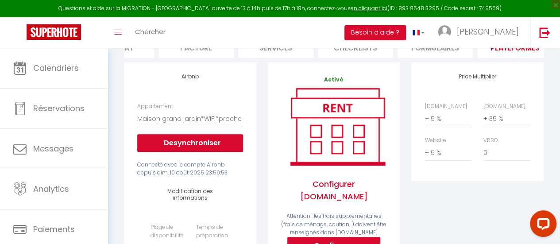
scroll to position [89, 0]
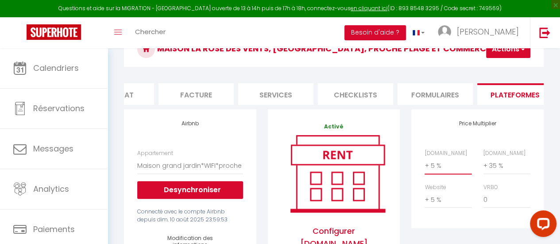
click at [440, 174] on select "0 + 1 % + 2 % + 3 % + 4 % + 5 % + 6 % + 7 % + 8 % + 9 %" at bounding box center [448, 165] width 47 height 17
select select "+ 22 %"
click at [425, 163] on select "0 + 1 % + 2 % + 3 % + 4 % + 5 % + 6 % + 7 % + 8 % + 9 %" at bounding box center [448, 165] width 47 height 17
click at [498, 55] on button "Actions" at bounding box center [508, 49] width 44 height 18
click at [488, 69] on link "Enregistrer" at bounding box center [495, 69] width 70 height 12
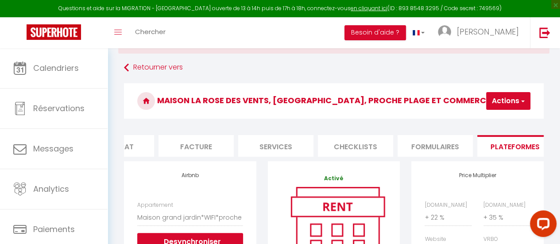
scroll to position [0, 0]
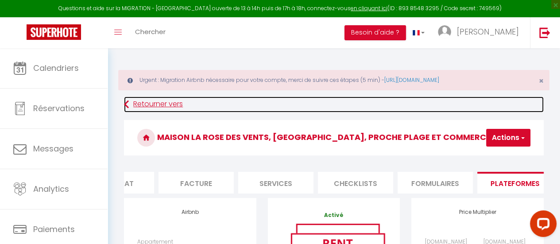
click at [153, 103] on link "Retourner vers" at bounding box center [334, 104] width 420 height 16
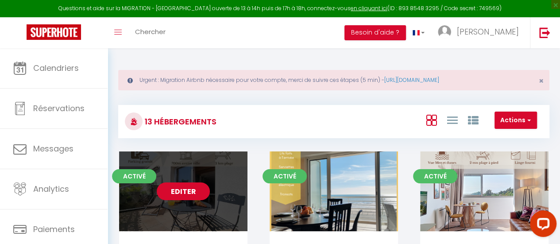
click at [191, 191] on link "Editer" at bounding box center [183, 191] width 53 height 18
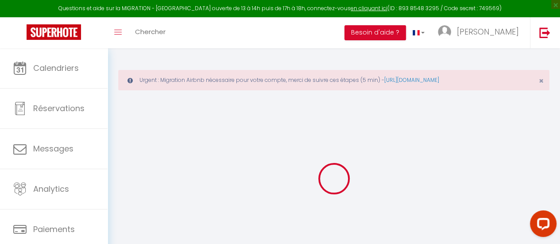
select select "+ 22 %"
select select "+ 38 %"
select select "+ 5 %"
checkbox input "false"
checkbox input "true"
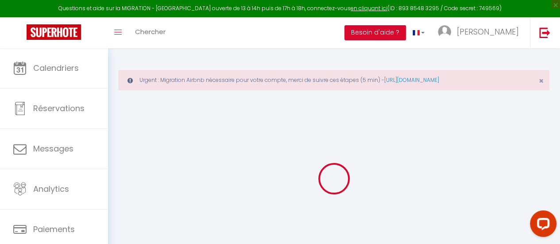
checkbox input "true"
checkbox input "false"
select select
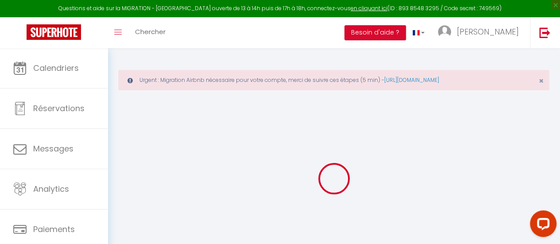
select select
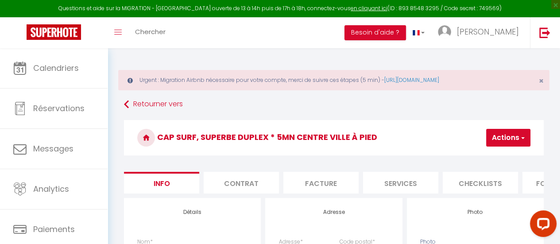
scroll to position [0, 174]
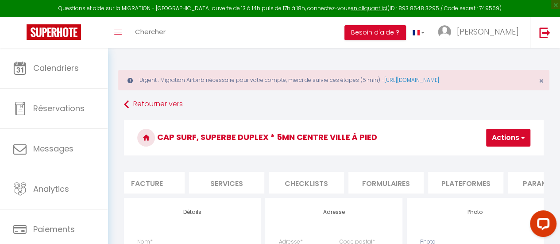
click at [477, 185] on li "Plateformes" at bounding box center [465, 183] width 75 height 22
select select
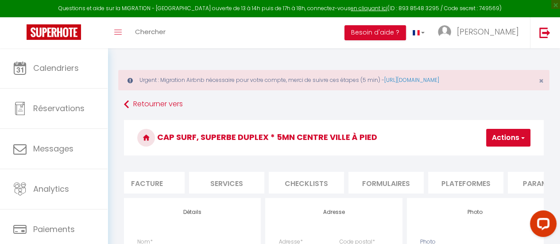
select select
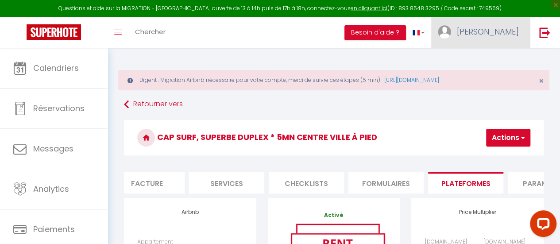
click at [518, 31] on span "[PERSON_NAME]" at bounding box center [488, 31] width 62 height 11
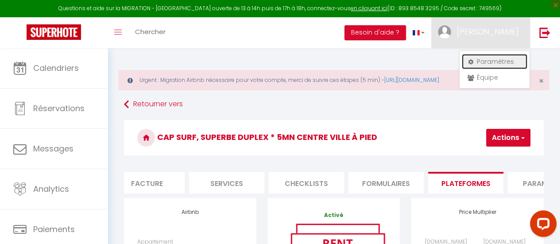
click at [489, 60] on link "Paramètres" at bounding box center [495, 61] width 66 height 15
select select "fr"
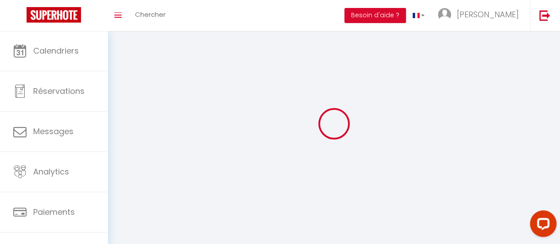
type input "[PERSON_NAME]"
type input "Guilbaud"
type input "0767947686"
type input "[STREET_ADDRESS]"
type input "85000"
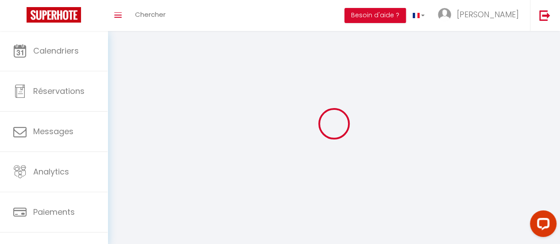
type input "LA ROCHE SUR YON"
type input "On1smAdmaDyLq5rj5RZn9Y0RQ"
type input "Nq40jDb3HQp1YSZZgyBVlrU2J"
type input "[URL][DOMAIN_NAME]"
type input "On1smAdmaDyLq5rj5RZn9Y0RQ"
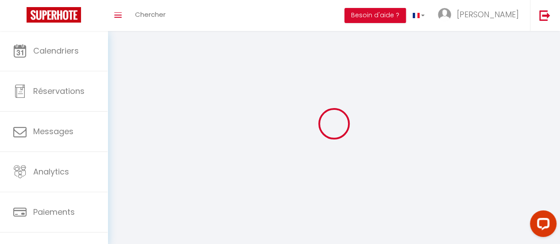
type input "Nq40jDb3HQp1YSZZgyBVlrU2J"
type input "[URL][DOMAIN_NAME]"
select select "1"
select select "28"
select select "fr"
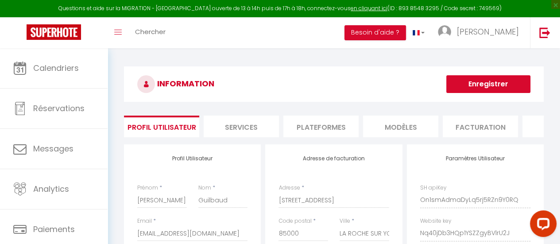
click at [315, 128] on li "Plateformes" at bounding box center [320, 127] width 75 height 22
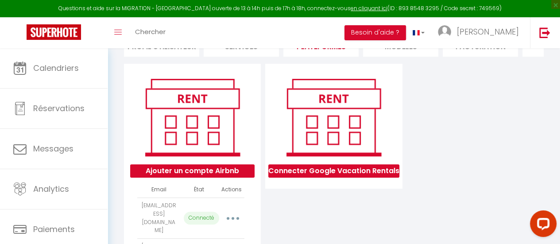
scroll to position [133, 0]
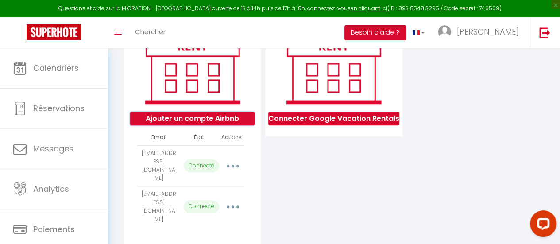
click at [221, 123] on button "Ajouter un compte Airbnb" at bounding box center [192, 118] width 124 height 13
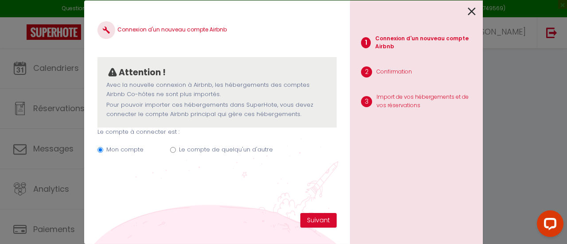
click at [233, 148] on label "Le compte de quelqu'un d'autre" at bounding box center [226, 149] width 94 height 9
click at [176, 148] on input "Le compte de quelqu'un d'autre" at bounding box center [173, 150] width 6 height 6
radio input "true"
radio input "false"
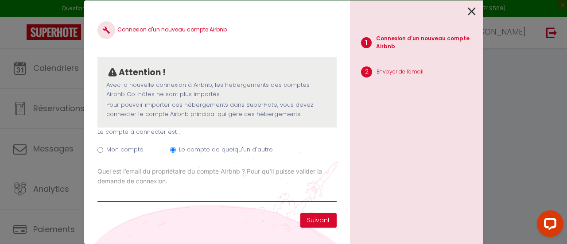
click at [150, 193] on input "Email connexion Airbnb" at bounding box center [216, 194] width 239 height 16
paste input "[EMAIL_ADDRESS][DOMAIN_NAME]"
type input "[EMAIL_ADDRESS][DOMAIN_NAME]"
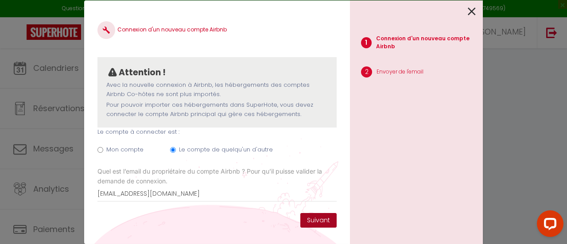
click at [318, 222] on button "Suivant" at bounding box center [318, 220] width 36 height 15
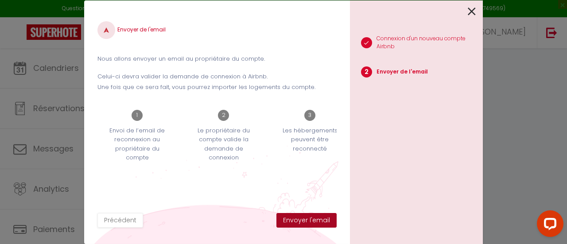
click at [313, 223] on button "Envoyer l'email" at bounding box center [306, 220] width 60 height 15
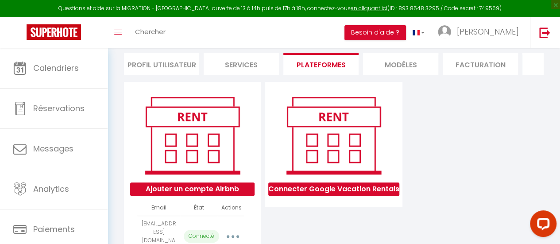
scroll to position [0, 0]
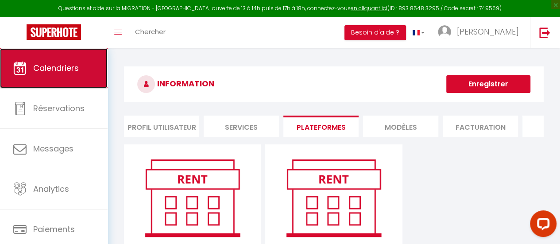
click at [71, 74] on link "Calendriers" at bounding box center [54, 68] width 108 height 40
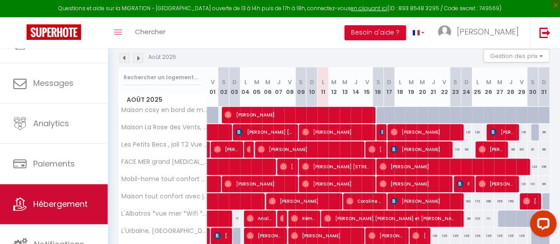
scroll to position [66, 0]
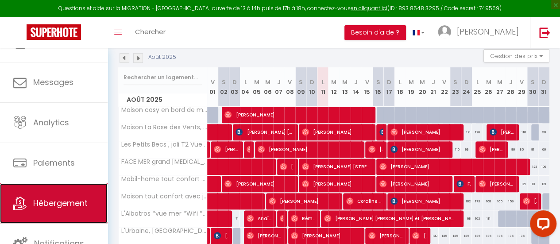
click at [66, 202] on span "Hébergement" at bounding box center [60, 202] width 54 height 11
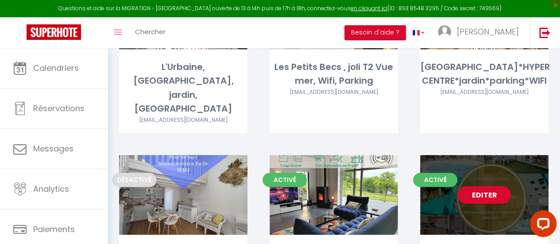
scroll to position [354, 0]
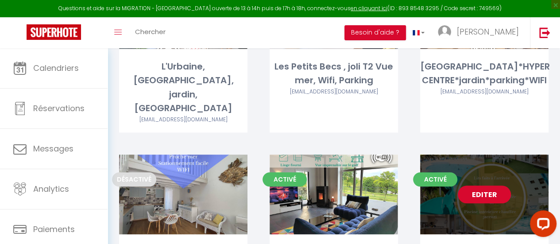
click at [501, 185] on link "Editer" at bounding box center [484, 194] width 53 height 18
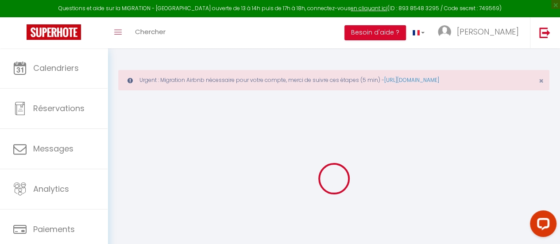
select select "+ 22 %"
select select "+ 30 %"
select select "+ 5 %"
select select "16:00"
select select
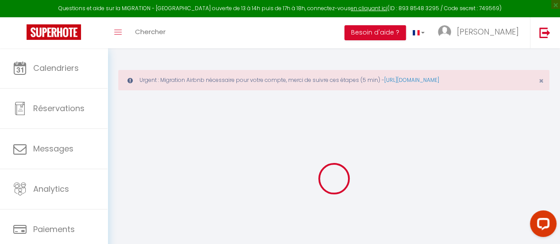
select select "10:00"
select select "30"
select select "120"
select select
checkbox input "false"
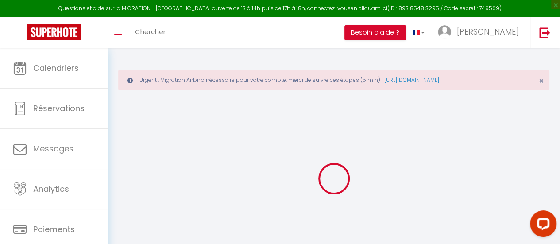
checkbox input "true"
checkbox input "false"
select select
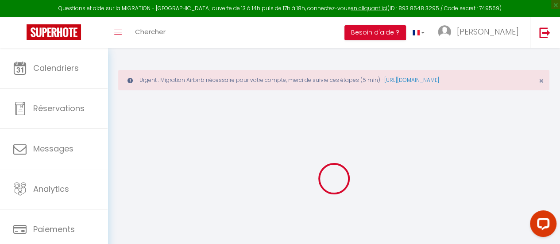
select select
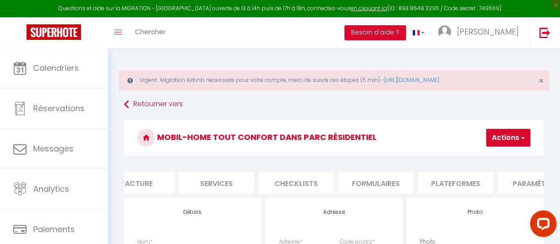
scroll to position [0, 212]
click at [436, 178] on li "Plateformes" at bounding box center [427, 183] width 75 height 22
select select
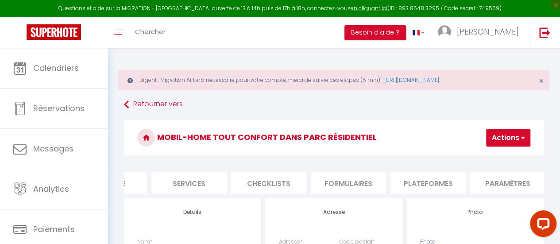
select select
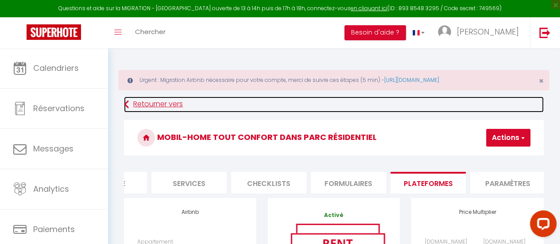
click at [162, 106] on link "Retourner vers" at bounding box center [334, 104] width 420 height 16
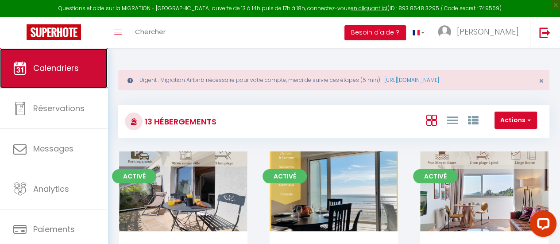
click at [62, 71] on span "Calendriers" at bounding box center [56, 67] width 46 height 11
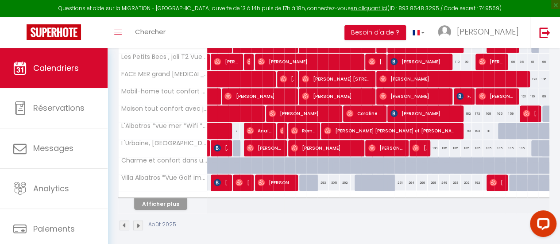
scroll to position [221, 0]
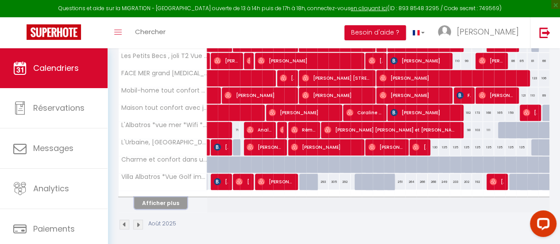
click at [178, 202] on button "Afficher plus" at bounding box center [160, 203] width 53 height 12
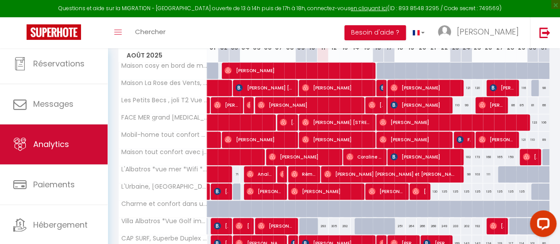
scroll to position [66, 0]
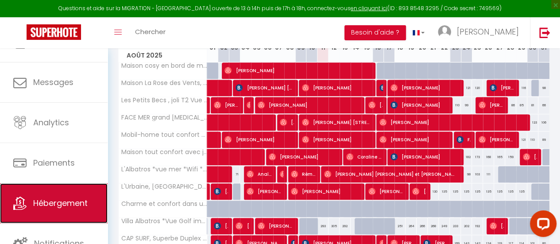
click at [64, 201] on span "Hébergement" at bounding box center [60, 202] width 54 height 11
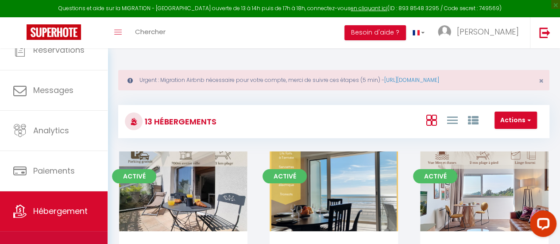
scroll to position [66, 0]
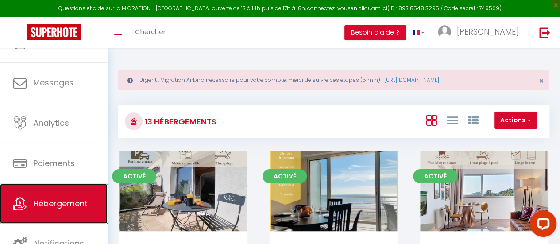
click at [74, 199] on span "Hébergement" at bounding box center [60, 203] width 54 height 11
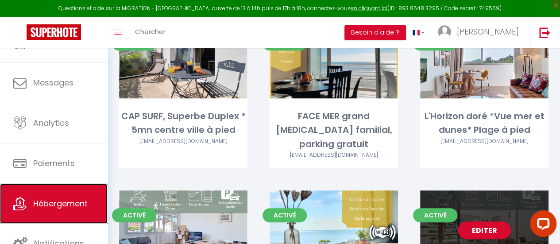
scroll to position [177, 0]
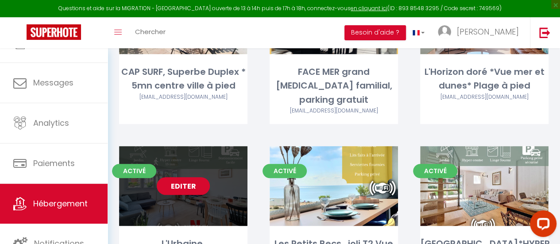
click at [188, 177] on link "Editer" at bounding box center [183, 186] width 53 height 18
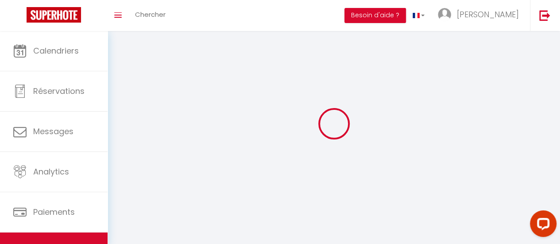
select select "1"
select select
select select "28"
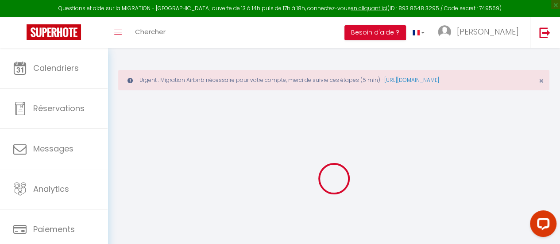
select select
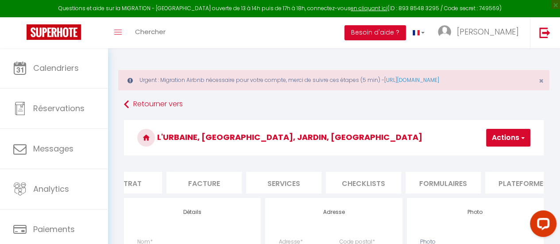
scroll to position [0, 120]
click at [514, 182] on li "Plateformes" at bounding box center [519, 183] width 75 height 22
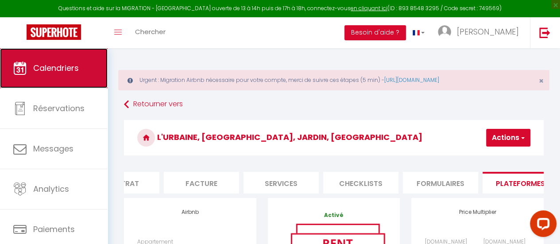
click at [51, 68] on span "Calendriers" at bounding box center [56, 67] width 46 height 11
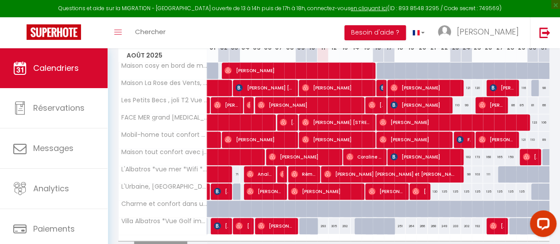
scroll to position [221, 0]
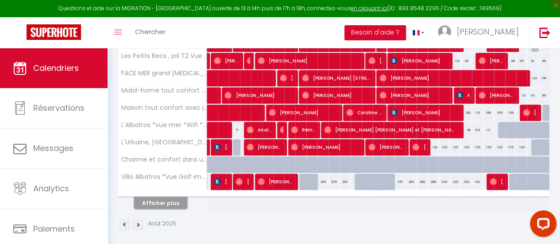
click at [177, 204] on button "Afficher plus" at bounding box center [160, 203] width 53 height 12
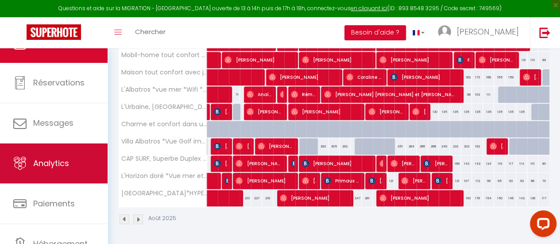
scroll to position [44, 0]
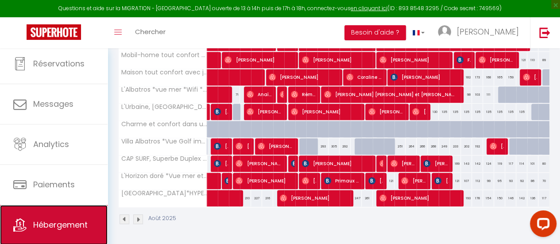
click at [61, 223] on span "Hébergement" at bounding box center [60, 224] width 54 height 11
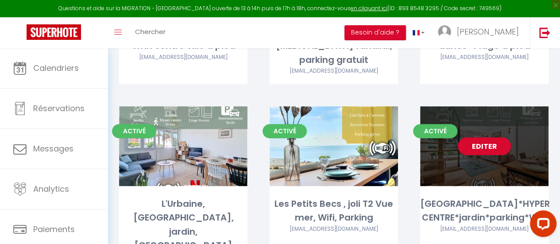
scroll to position [221, 0]
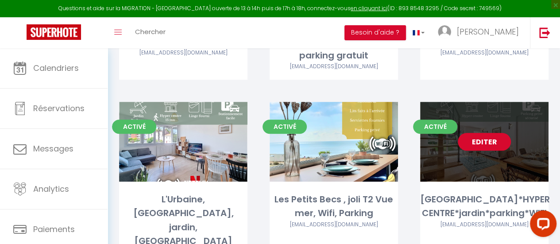
click at [501, 134] on link "Editer" at bounding box center [484, 142] width 53 height 18
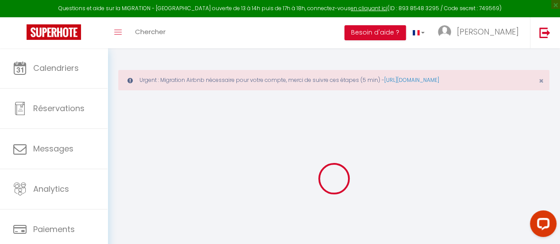
scroll to position [44, 0]
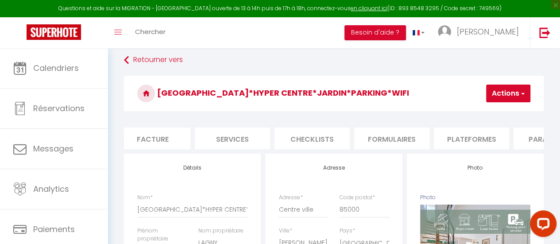
scroll to position [0, 206]
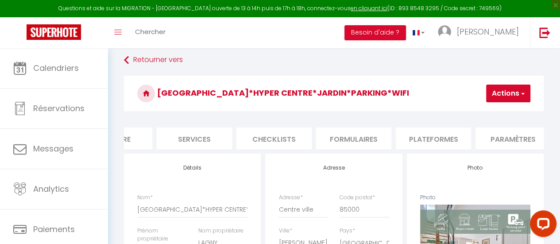
click at [450, 136] on li "Plateformes" at bounding box center [433, 138] width 75 height 22
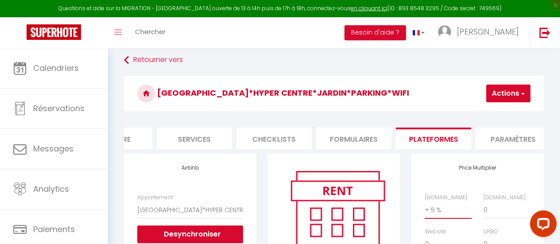
click at [444, 217] on select "0 + 1 % + 2 % + 3 % + 4 % + 5 % + 6 % + 7 % + 8 % + 9 %" at bounding box center [448, 209] width 47 height 17
click at [425, 208] on select "0 + 1 % + 2 % + 3 % + 4 % + 5 % + 6 % + 7 % + 8 % + 9 %" at bounding box center [448, 209] width 47 height 17
click at [506, 97] on button "Actions" at bounding box center [508, 94] width 44 height 18
click at [498, 110] on link "Enregistrer" at bounding box center [495, 113] width 70 height 12
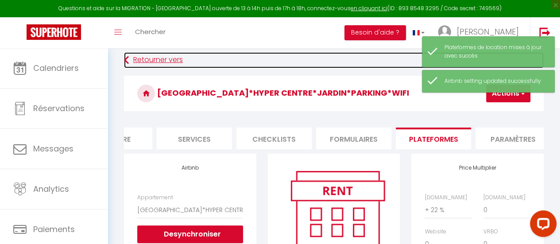
click at [142, 60] on link "Retourner vers" at bounding box center [334, 60] width 420 height 16
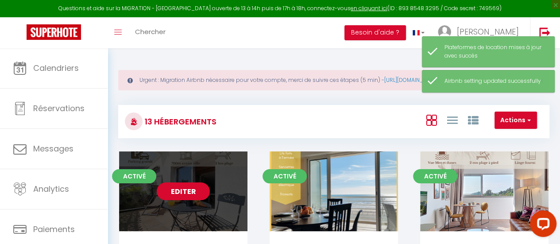
click at [181, 195] on link "Editer" at bounding box center [183, 191] width 53 height 18
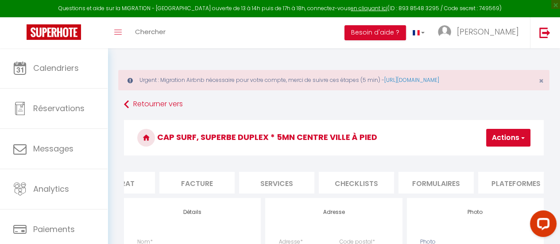
scroll to position [0, 127]
click at [521, 180] on li "Plateformes" at bounding box center [512, 183] width 75 height 22
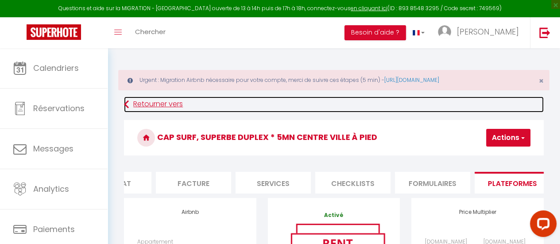
click at [137, 104] on link "Retourner vers" at bounding box center [334, 104] width 420 height 16
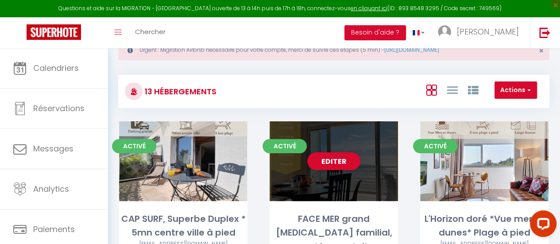
scroll to position [44, 0]
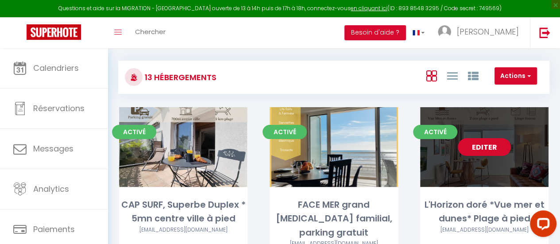
click at [487, 148] on link "Editer" at bounding box center [484, 147] width 53 height 18
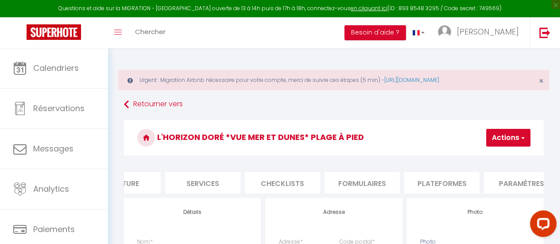
scroll to position [0, 239]
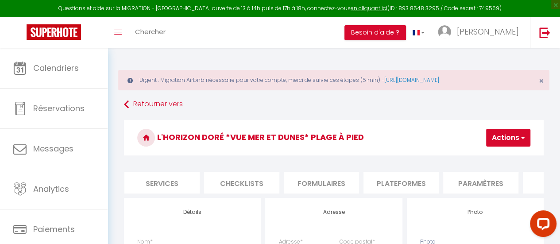
click at [403, 186] on li "Plateformes" at bounding box center [400, 183] width 75 height 22
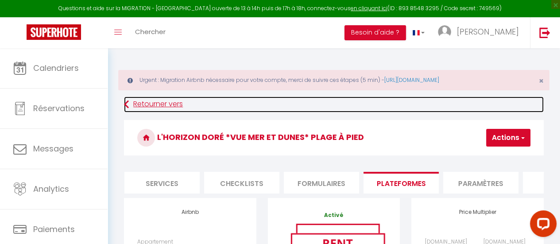
click at [149, 104] on link "Retourner vers" at bounding box center [334, 104] width 420 height 16
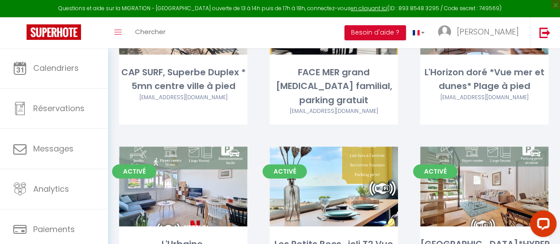
scroll to position [177, 0]
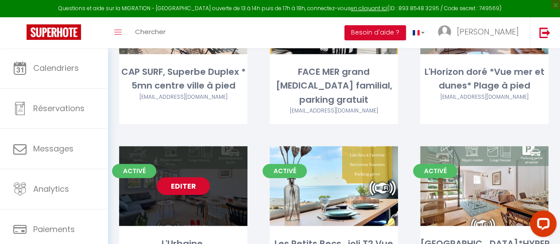
click at [190, 177] on link "Editer" at bounding box center [183, 186] width 53 height 18
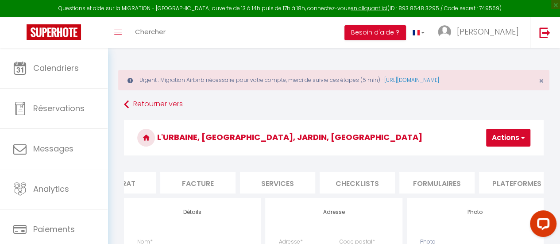
scroll to position [0, 134]
click at [498, 183] on li "Plateformes" at bounding box center [505, 183] width 75 height 22
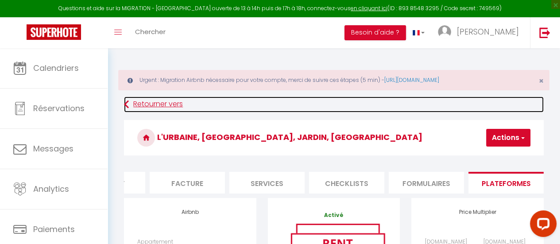
click at [156, 103] on link "Retourner vers" at bounding box center [334, 104] width 420 height 16
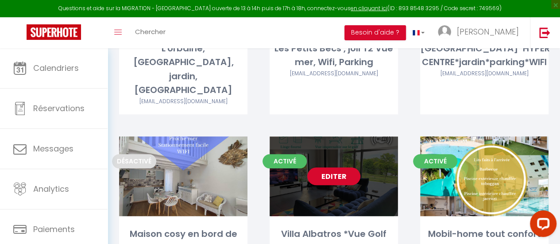
scroll to position [354, 0]
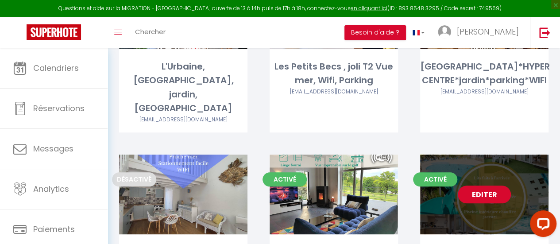
click at [498, 185] on link "Editer" at bounding box center [484, 194] width 53 height 18
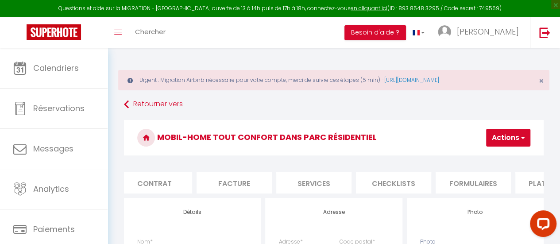
scroll to position [0, 107]
click at [529, 178] on li "Plateformes" at bounding box center [532, 183] width 75 height 22
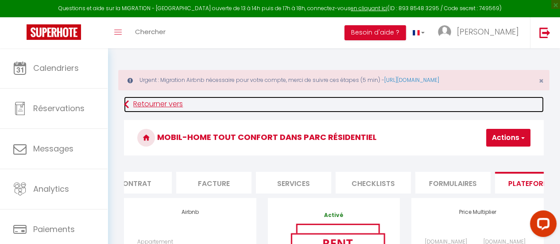
click at [164, 102] on link "Retourner vers" at bounding box center [334, 104] width 420 height 16
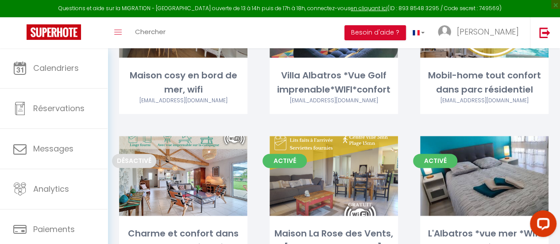
scroll to position [531, 0]
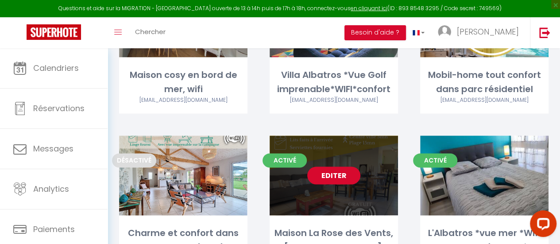
click at [339, 166] on link "Editer" at bounding box center [333, 175] width 53 height 18
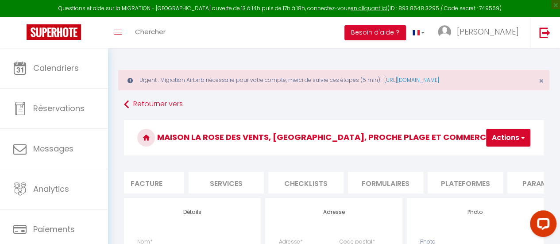
scroll to position [0, 245]
click at [399, 184] on li "Plateformes" at bounding box center [394, 183] width 75 height 22
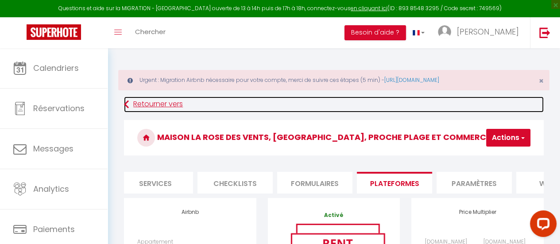
click at [168, 107] on link "Retourner vers" at bounding box center [334, 104] width 420 height 16
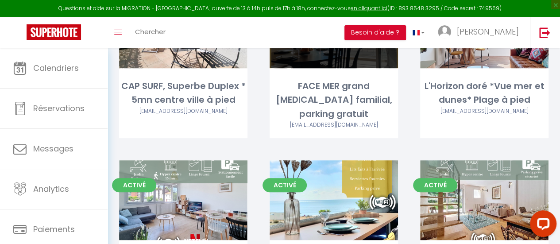
scroll to position [177, 0]
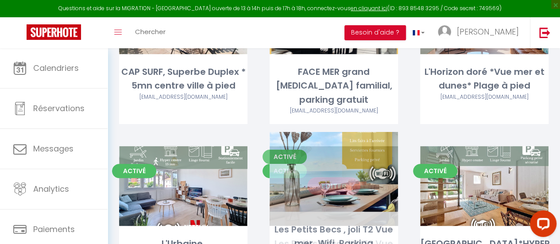
click at [333, 177] on link "Editer" at bounding box center [333, 186] width 53 height 18
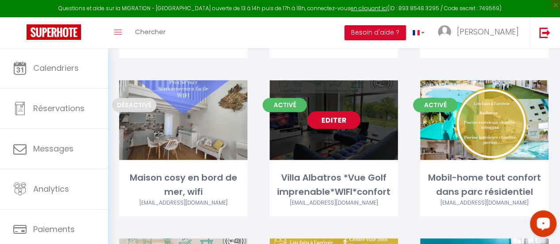
scroll to position [443, 0]
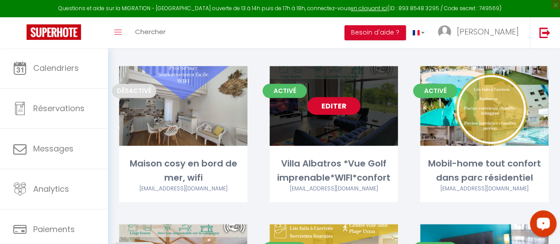
click at [338, 97] on link "Editer" at bounding box center [333, 106] width 53 height 18
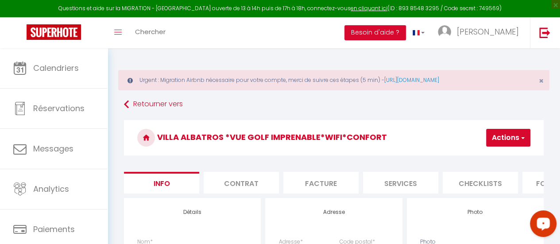
scroll to position [0, 169]
click at [473, 183] on li "Plateformes" at bounding box center [470, 183] width 75 height 22
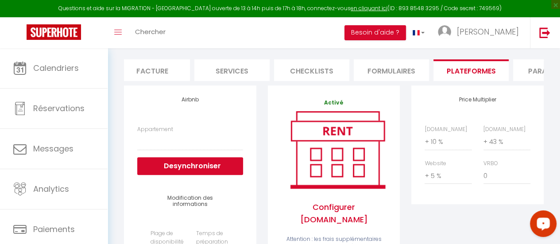
scroll to position [133, 0]
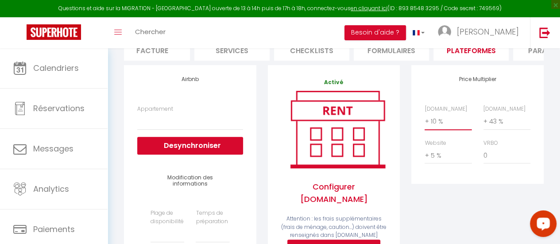
click at [439, 128] on select "0 + 1 % + 2 % + 3 % + 4 % + 5 % + 6 % + 7 % + 8 % + 9 %" at bounding box center [448, 121] width 47 height 17
click at [425, 119] on select "0 + 1 % + 2 % + 3 % + 4 % + 5 % + 6 % + 7 % + 8 % + 9 %" at bounding box center [448, 121] width 47 height 17
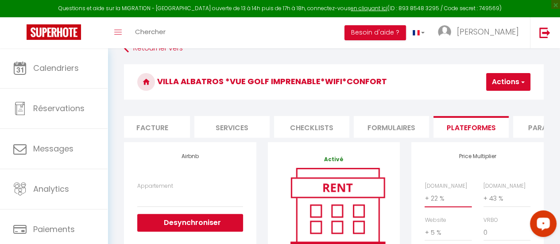
scroll to position [0, 0]
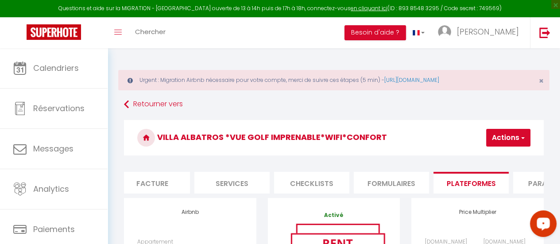
click at [505, 137] on button "Actions" at bounding box center [508, 138] width 44 height 18
click at [495, 156] on link "Enregistrer" at bounding box center [495, 157] width 70 height 12
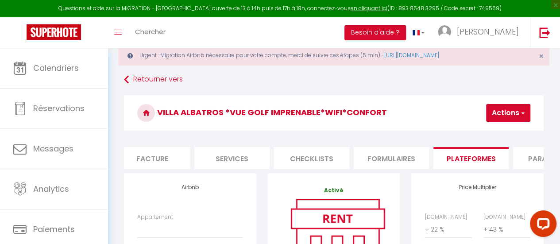
scroll to position [44, 0]
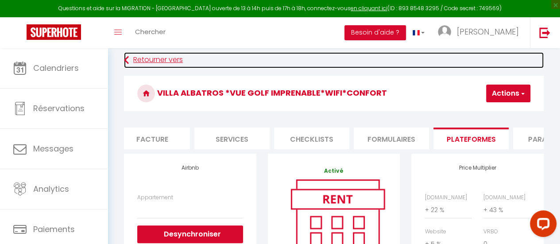
click at [170, 59] on link "Retourner vers" at bounding box center [334, 60] width 420 height 16
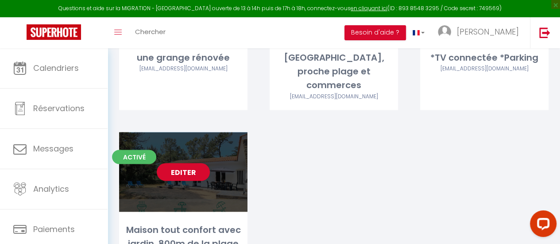
scroll to position [721, 0]
click at [196, 163] on link "Editer" at bounding box center [183, 172] width 53 height 18
click at [188, 163] on link "Editer" at bounding box center [183, 172] width 53 height 18
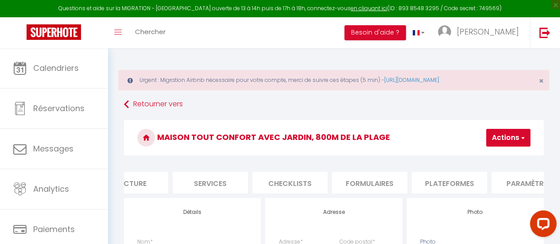
scroll to position [0, 266]
click at [374, 186] on li "Plateformes" at bounding box center [373, 183] width 75 height 22
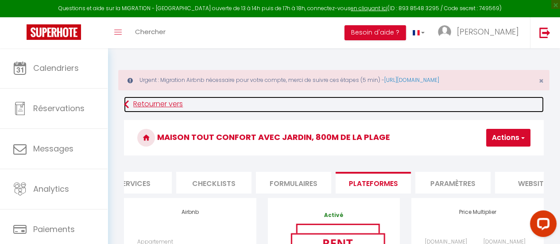
click at [136, 100] on link "Retourner vers" at bounding box center [334, 104] width 420 height 16
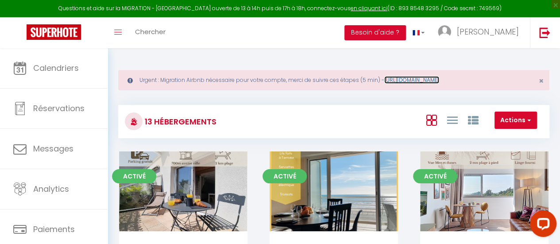
click at [435, 81] on link "https://superhote.com/migration-airbnb" at bounding box center [411, 80] width 55 height 8
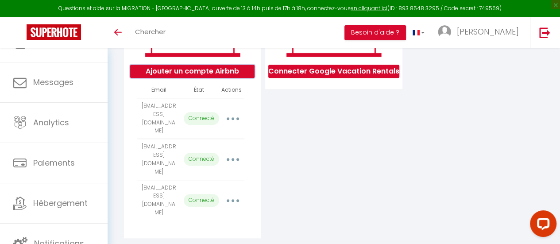
click at [228, 74] on button "Ajouter un compte Airbnb" at bounding box center [192, 71] width 124 height 13
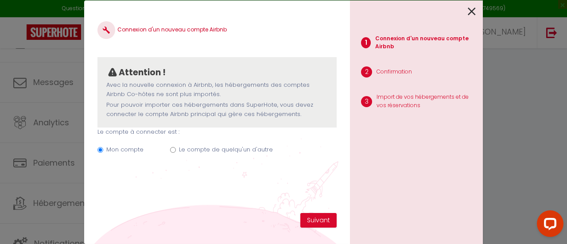
click at [237, 148] on label "Le compte de quelqu'un d'autre" at bounding box center [226, 149] width 94 height 9
click at [176, 148] on input "Le compte de quelqu'un d'autre" at bounding box center [173, 150] width 6 height 6
radio input "true"
radio input "false"
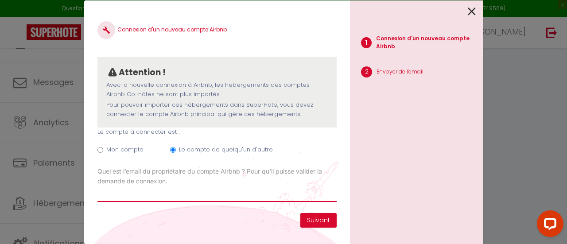
click at [131, 196] on input "Email connexion Airbnb" at bounding box center [216, 194] width 239 height 16
paste input "[EMAIL_ADDRESS][DOMAIN_NAME]"
type input "[EMAIL_ADDRESS][DOMAIN_NAME]"
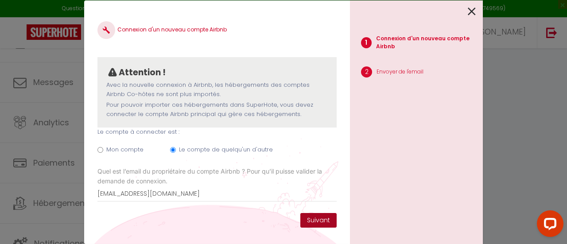
click at [328, 223] on button "Suivant" at bounding box center [318, 220] width 36 height 15
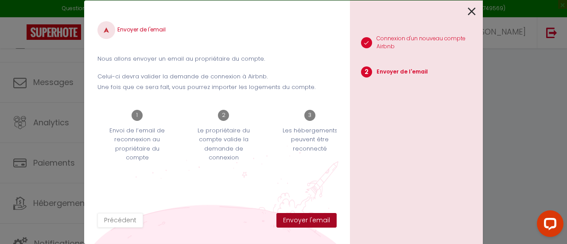
click at [316, 221] on button "Envoyer l'email" at bounding box center [306, 220] width 60 height 15
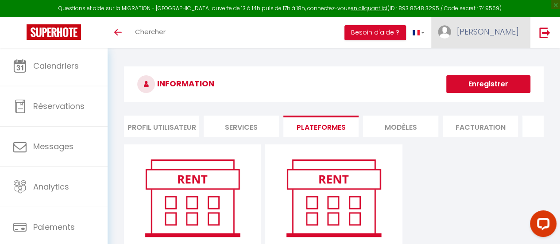
click at [518, 32] on span "[PERSON_NAME]" at bounding box center [488, 31] width 62 height 11
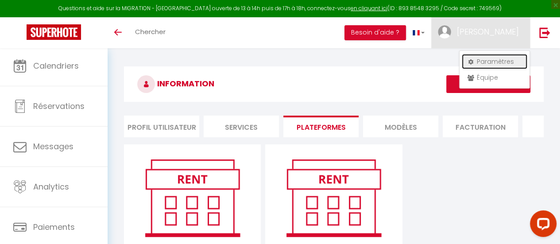
click at [494, 58] on link "Paramètres" at bounding box center [495, 61] width 66 height 15
click at [492, 58] on link "Paramètres" at bounding box center [495, 61] width 66 height 15
click at [327, 119] on li "Plateformes" at bounding box center [320, 127] width 75 height 22
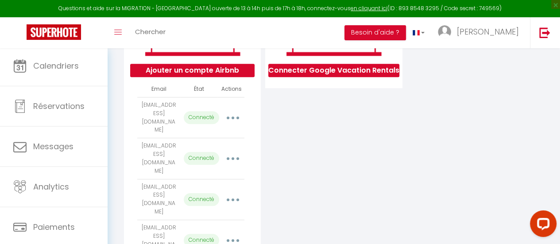
scroll to position [124, 0]
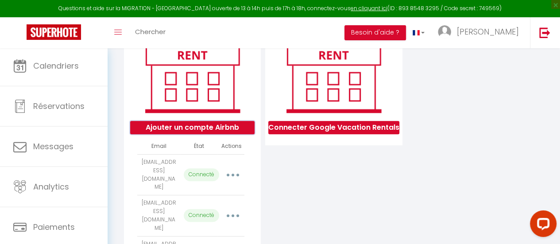
click at [217, 130] on button "Ajouter un compte Airbnb" at bounding box center [192, 127] width 124 height 13
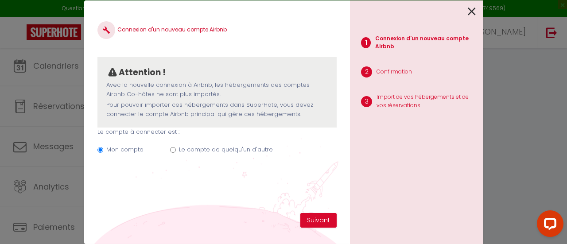
click at [174, 151] on input "Le compte de quelqu'un d'autre" at bounding box center [173, 150] width 6 height 6
radio input "true"
radio input "false"
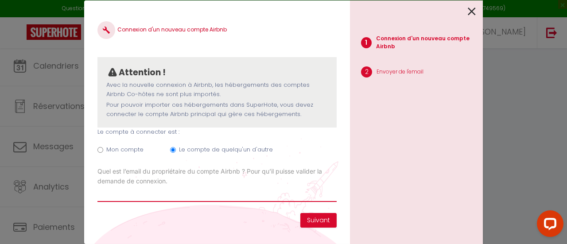
click at [156, 198] on input "Email connexion Airbnb" at bounding box center [216, 194] width 239 height 16
paste input "[EMAIL_ADDRESS][DOMAIN_NAME]"
type input "[EMAIL_ADDRESS][DOMAIN_NAME]"
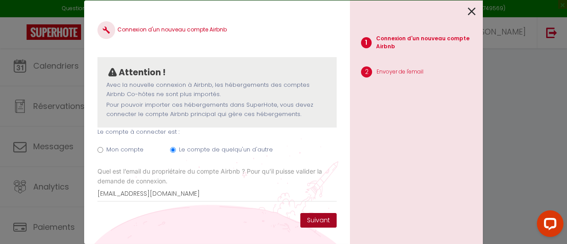
click at [318, 220] on button "Suivant" at bounding box center [318, 220] width 36 height 15
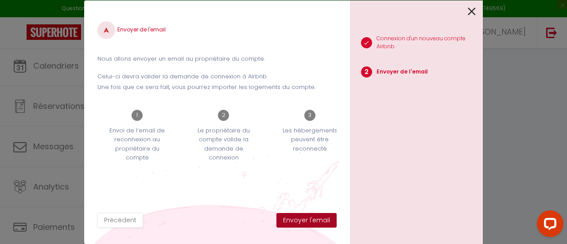
click at [318, 220] on button "Envoyer l'email" at bounding box center [306, 220] width 60 height 15
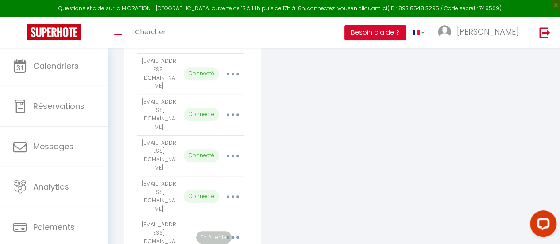
scroll to position [236, 0]
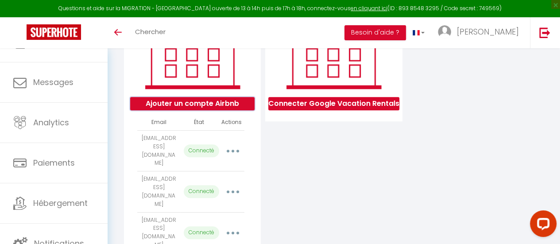
click at [212, 108] on button "Ajouter un compte Airbnb" at bounding box center [192, 103] width 124 height 13
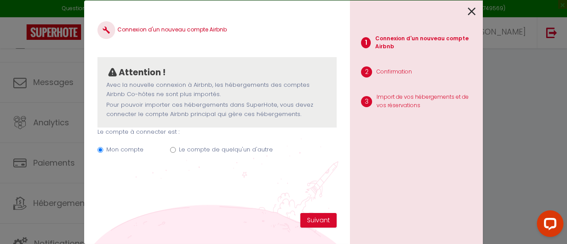
click at [210, 147] on label "Le compte de quelqu'un d'autre" at bounding box center [226, 149] width 94 height 9
click at [176, 147] on input "Le compte de quelqu'un d'autre" at bounding box center [173, 150] width 6 height 6
radio input "true"
radio input "false"
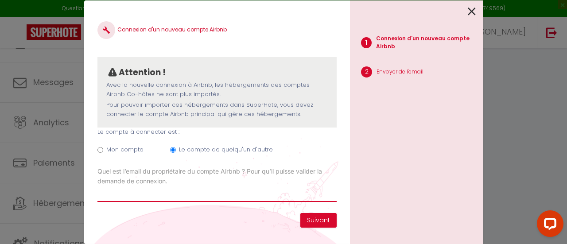
click at [128, 197] on input "Email connexion Airbnb" at bounding box center [216, 194] width 239 height 16
paste input "[EMAIL_ADDRESS][DOMAIN_NAME]"
type input "[EMAIL_ADDRESS][DOMAIN_NAME]"
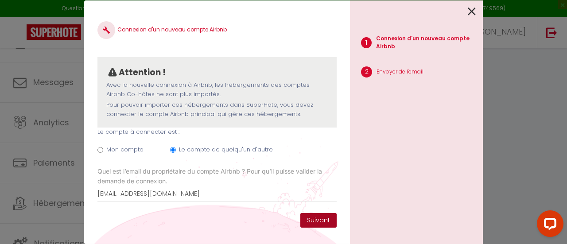
click at [323, 223] on button "Suivant" at bounding box center [318, 220] width 36 height 15
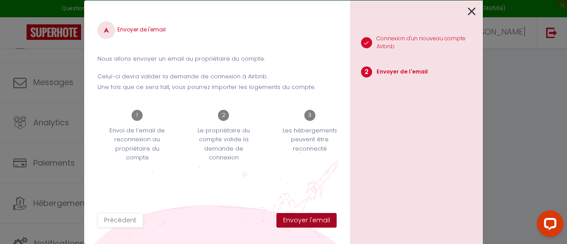
click at [323, 223] on button "Envoyer l'email" at bounding box center [306, 220] width 60 height 15
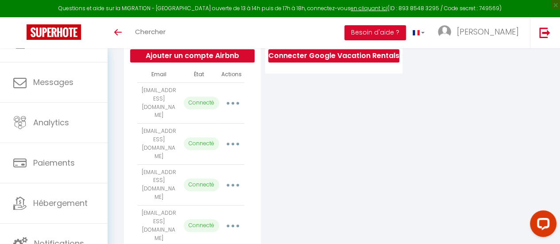
scroll to position [261, 0]
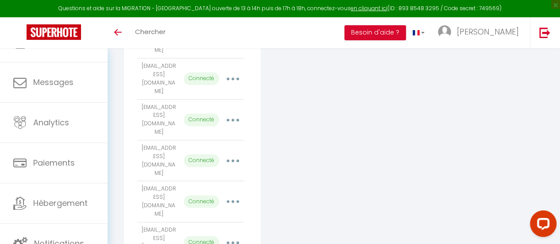
scroll to position [39, 0]
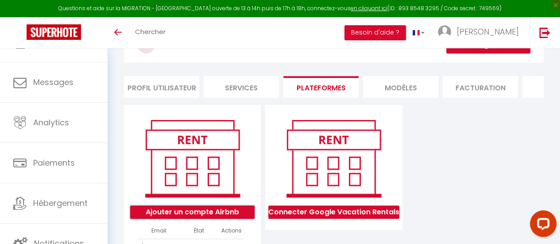
click at [235, 219] on button "Ajouter un compte Airbnb" at bounding box center [192, 211] width 124 height 13
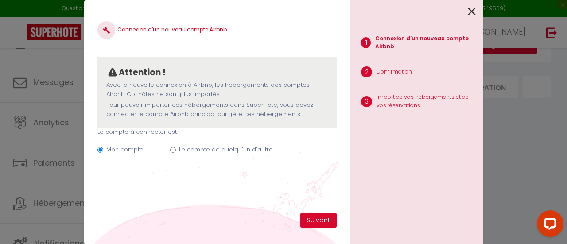
click at [225, 148] on label "Le compte de quelqu'un d'autre" at bounding box center [226, 149] width 94 height 9
click at [176, 148] on input "Le compte de quelqu'un d'autre" at bounding box center [173, 150] width 6 height 6
radio input "true"
radio input "false"
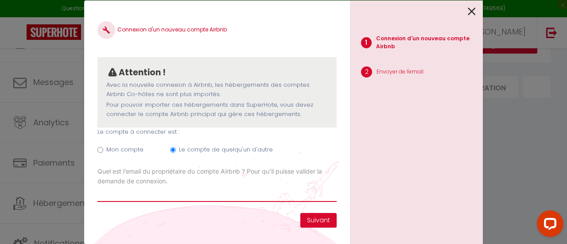
click at [157, 201] on input "Email connexion Airbnb" at bounding box center [216, 194] width 239 height 16
type input "m"
paste input "[EMAIL_ADDRESS][DOMAIN_NAME]"
type input "[EMAIL_ADDRESS][DOMAIN_NAME]"
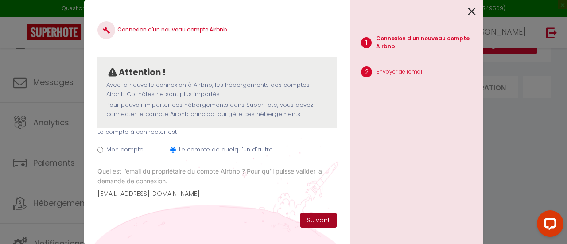
click at [321, 219] on button "Suivant" at bounding box center [318, 220] width 36 height 15
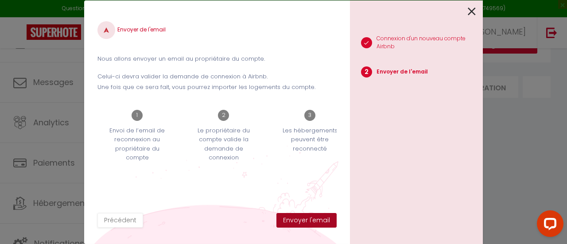
click at [315, 222] on button "Envoyer l'email" at bounding box center [306, 220] width 60 height 15
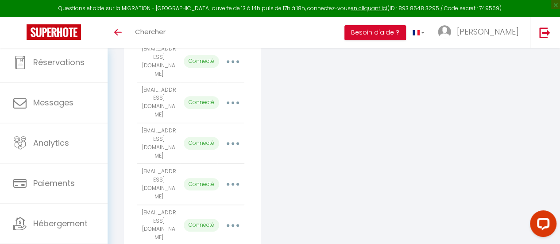
scroll to position [293, 0]
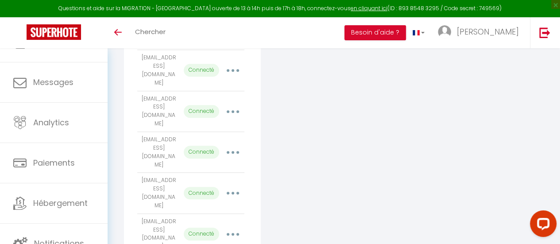
scroll to position [249, 0]
